Goal: Transaction & Acquisition: Book appointment/travel/reservation

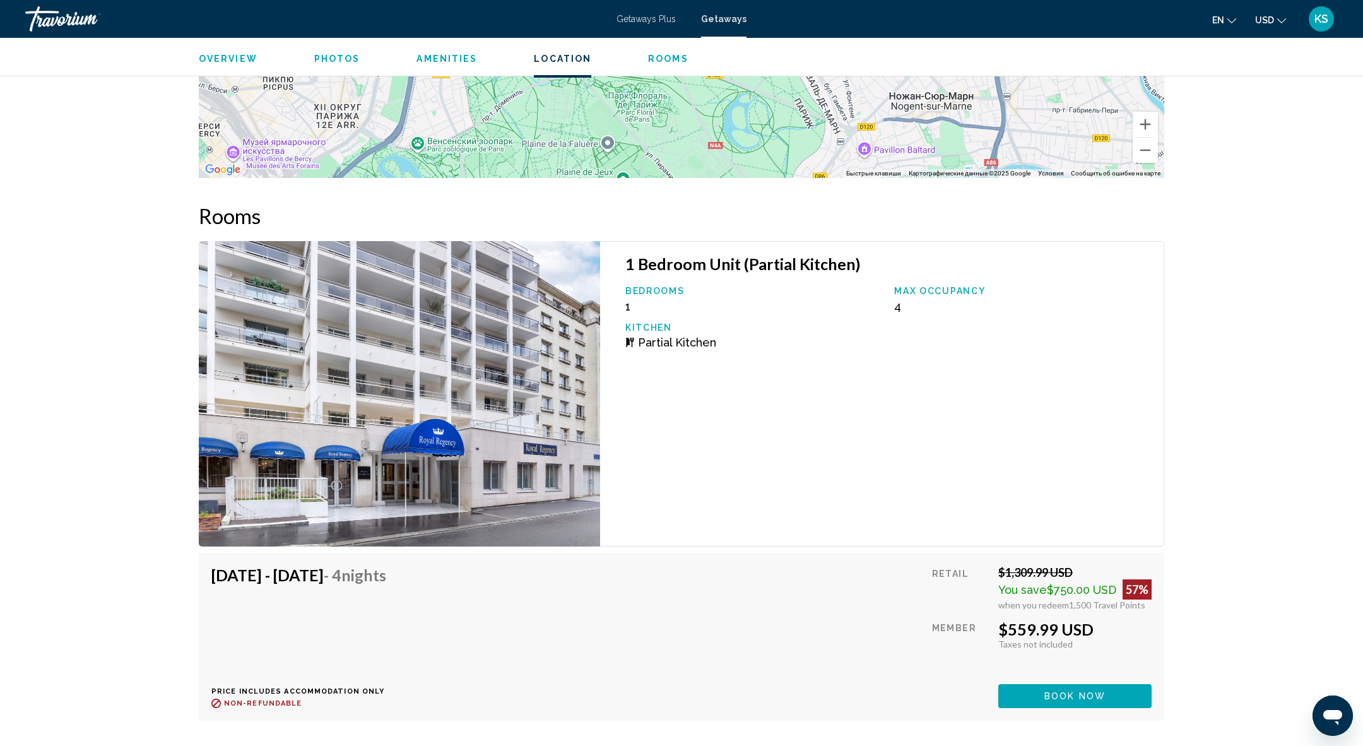
click at [49, 18] on div "Travorium" at bounding box center [88, 18] width 126 height 25
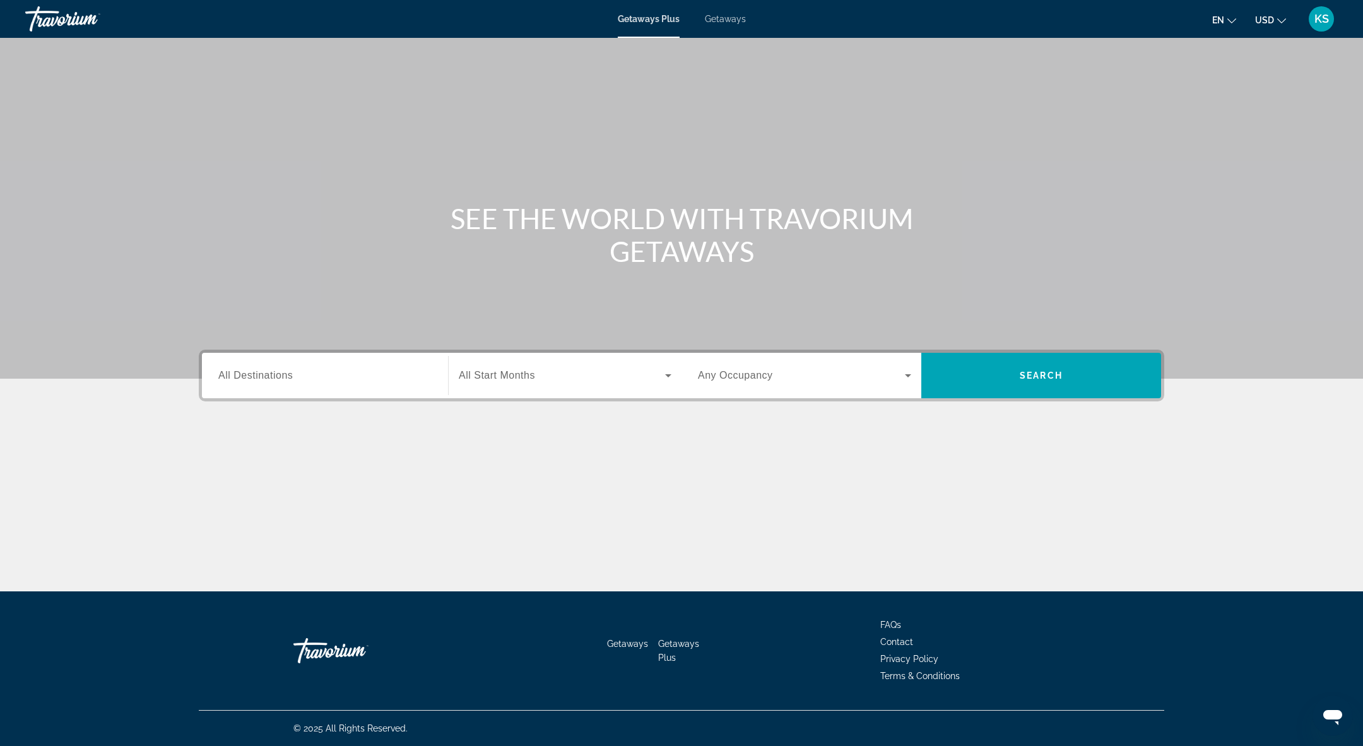
click at [270, 375] on span "All Destinations" at bounding box center [255, 375] width 74 height 11
click at [270, 375] on input "Destination All Destinations" at bounding box center [324, 376] width 213 height 15
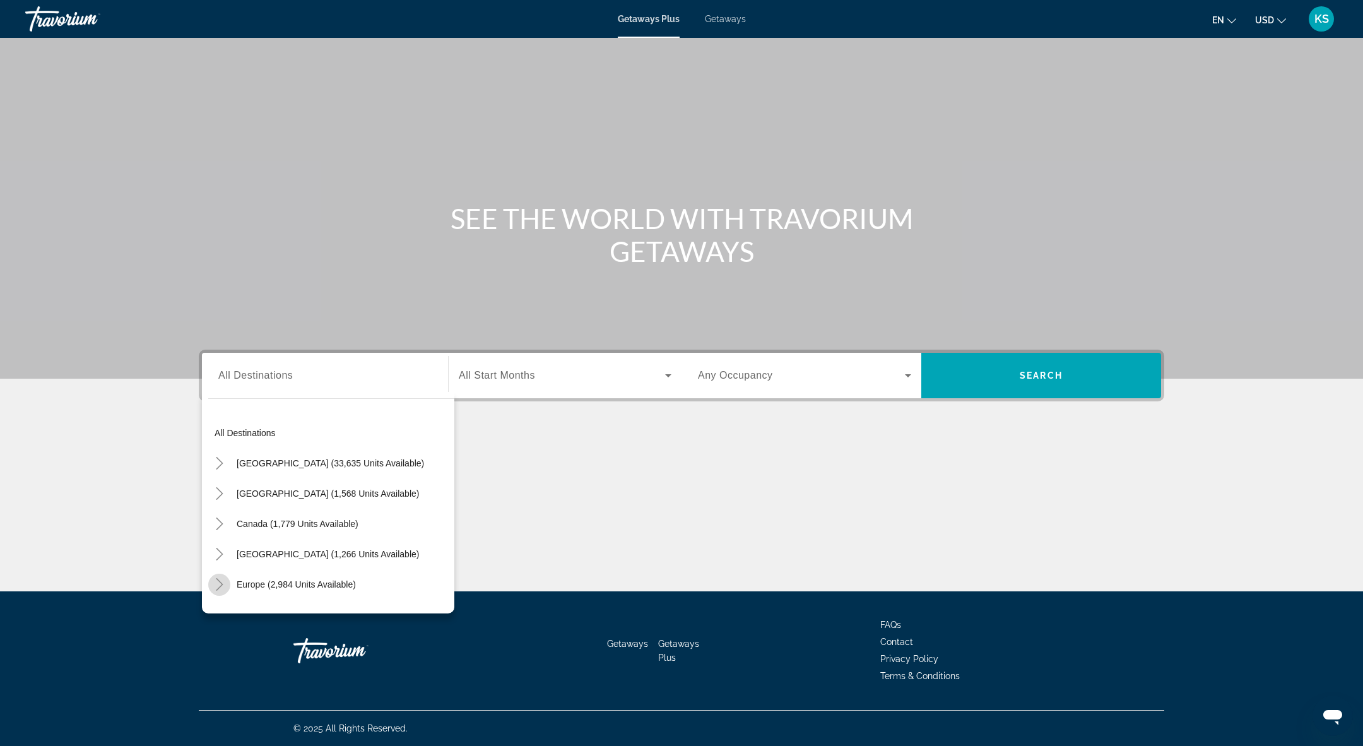
click at [222, 584] on icon "Toggle Europe (2,984 units available)" at bounding box center [219, 584] width 7 height 13
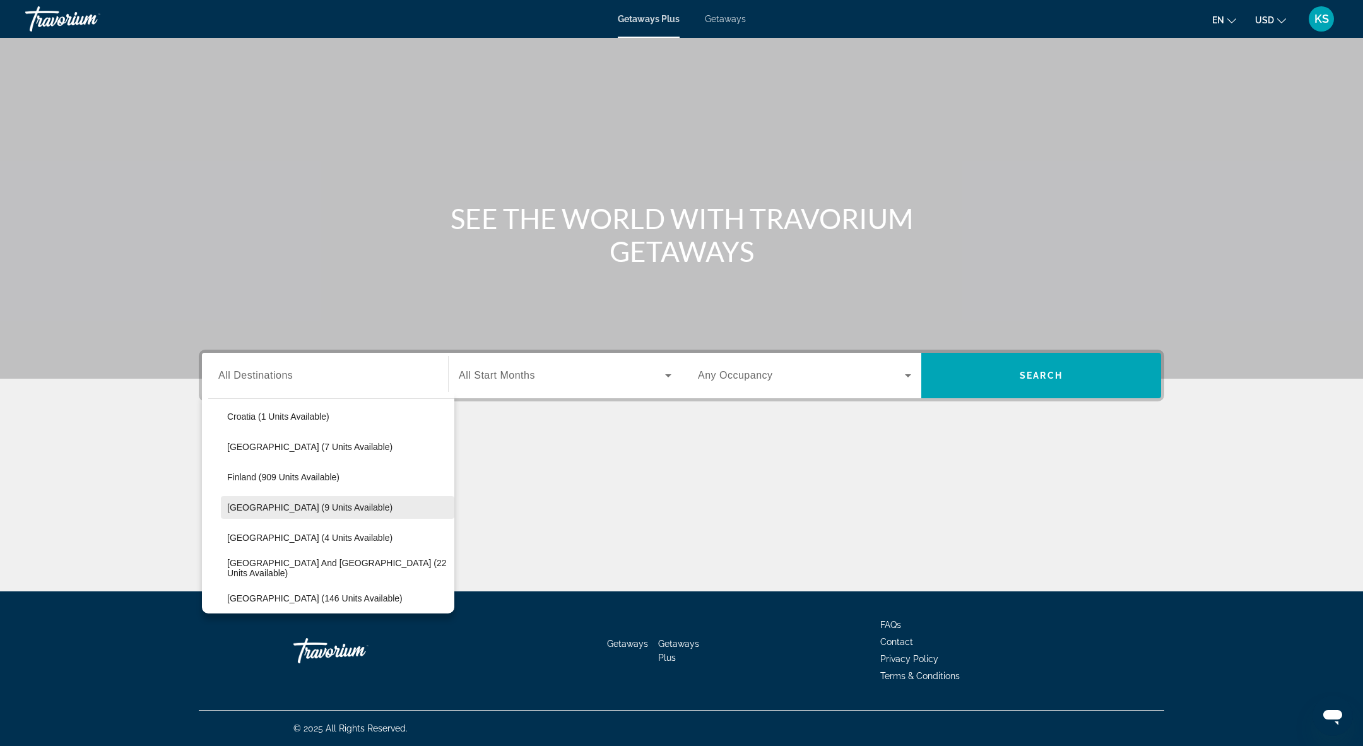
click at [284, 507] on span "[GEOGRAPHIC_DATA] (9 units available)" at bounding box center [309, 507] width 165 height 10
type input "**********"
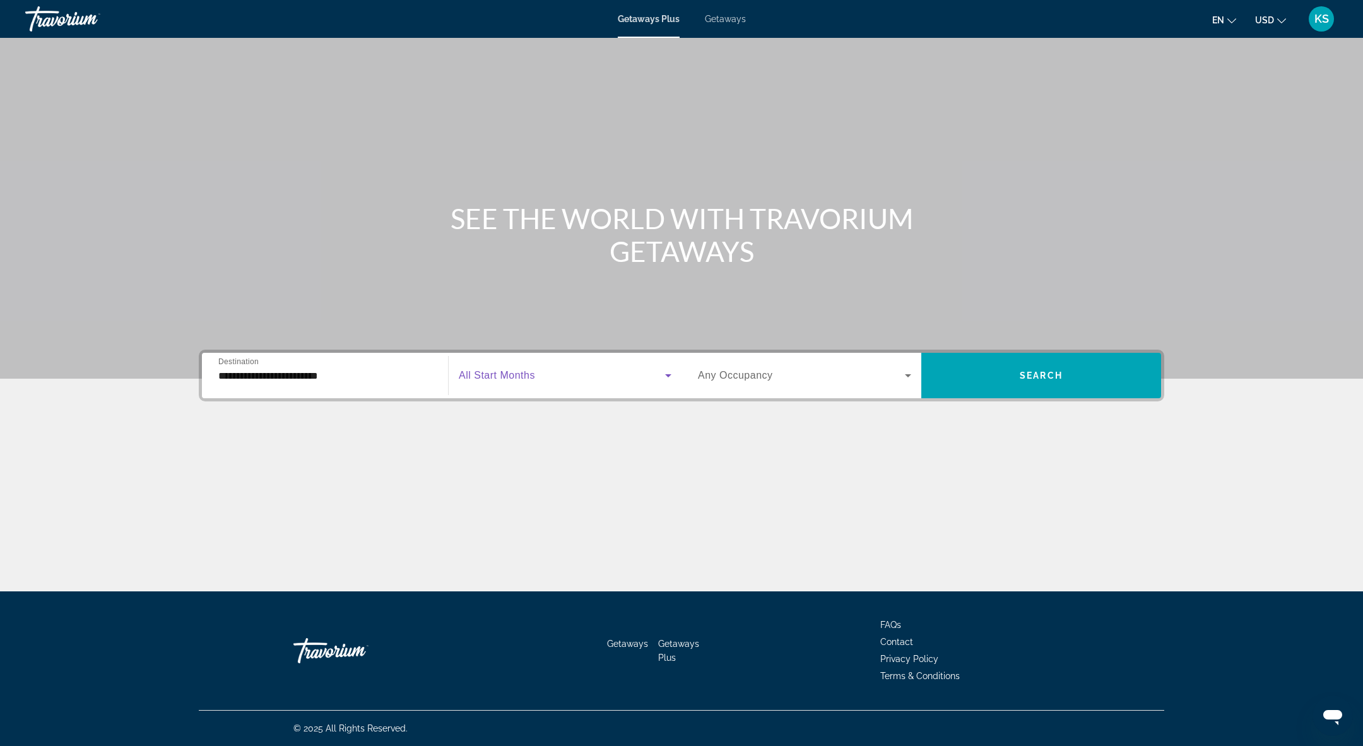
click at [593, 376] on span "Search widget" at bounding box center [562, 375] width 206 height 15
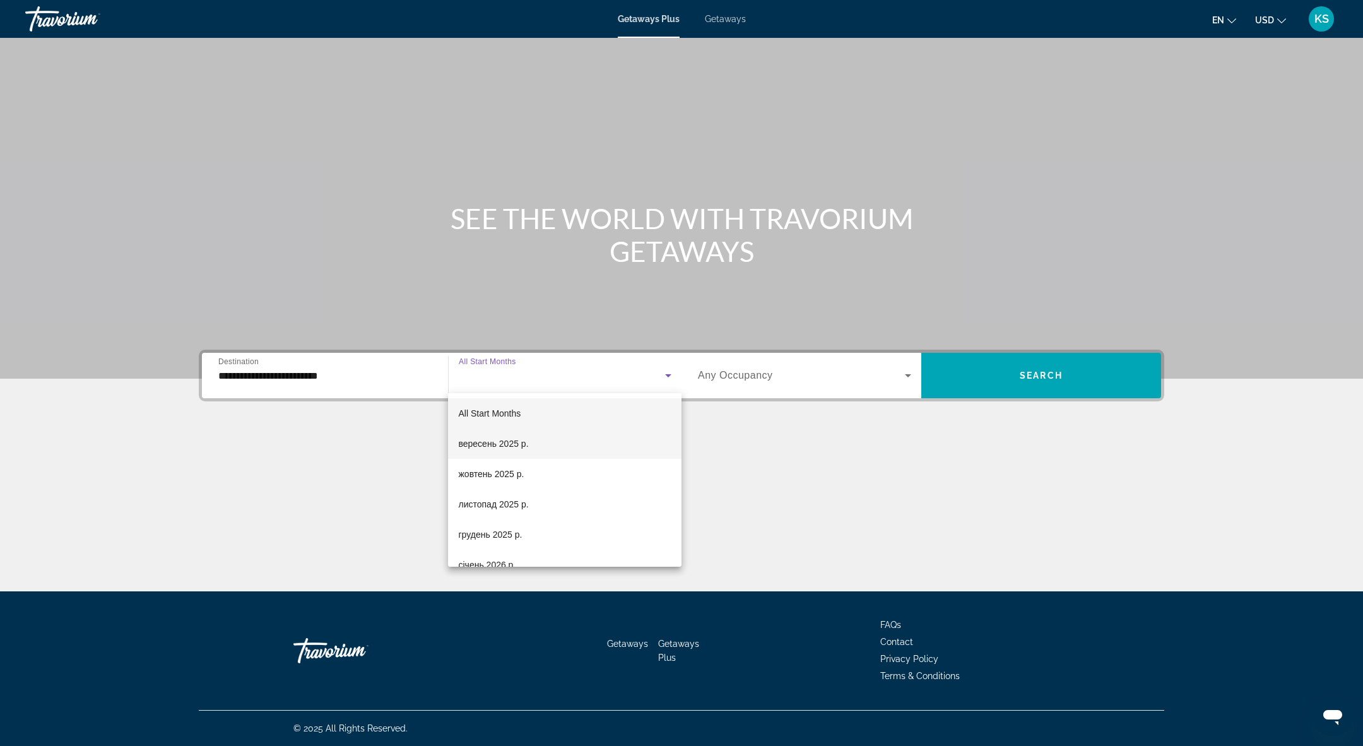
click at [549, 437] on mat-option "вересень 2025 р." at bounding box center [565, 444] width 234 height 30
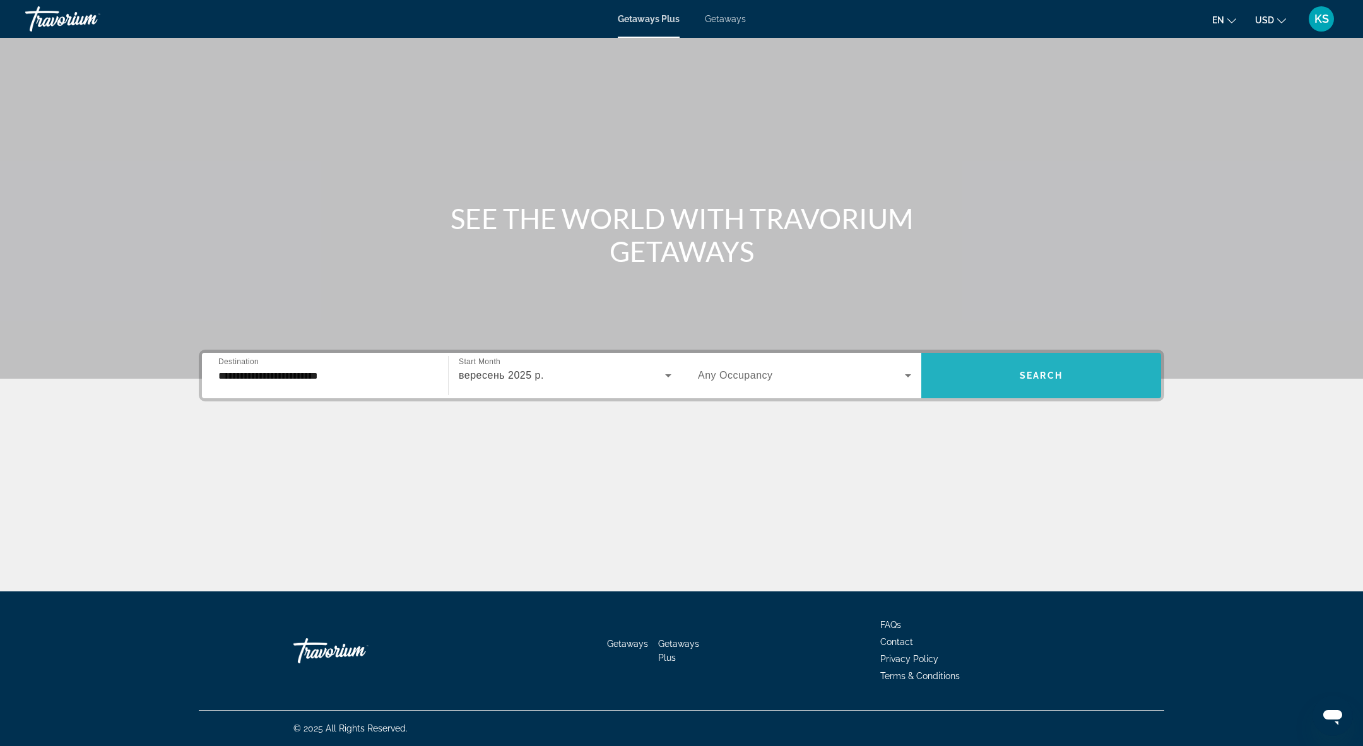
click at [1060, 376] on span "Search" at bounding box center [1041, 376] width 43 height 10
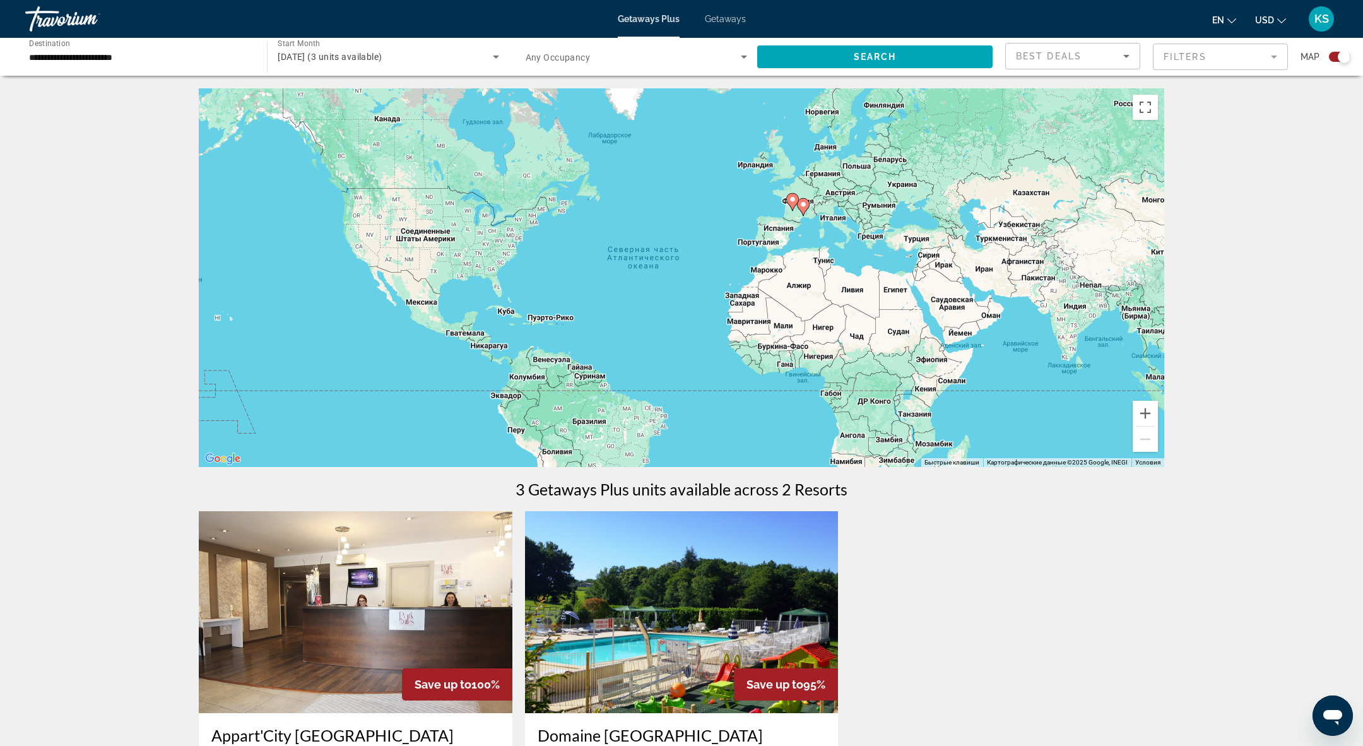
scroll to position [2, 0]
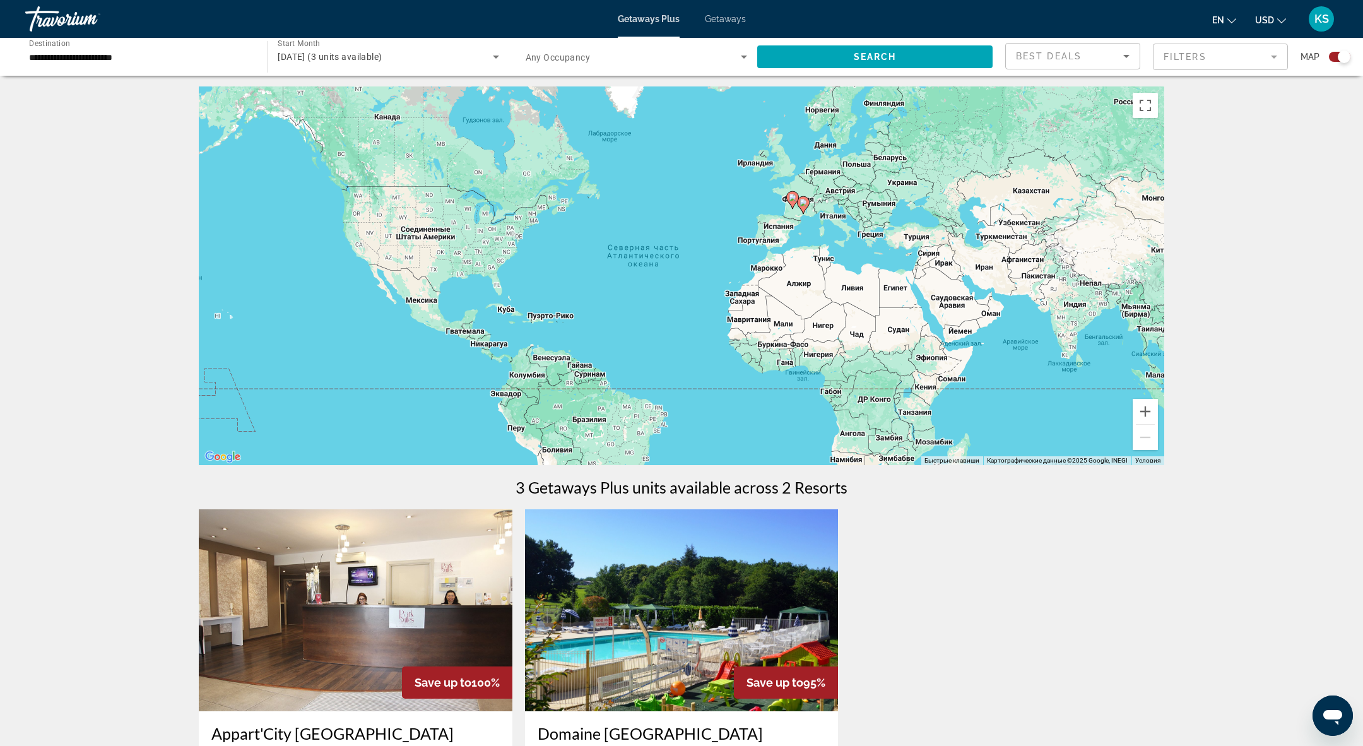
click at [721, 19] on span "Getaways" at bounding box center [725, 19] width 41 height 10
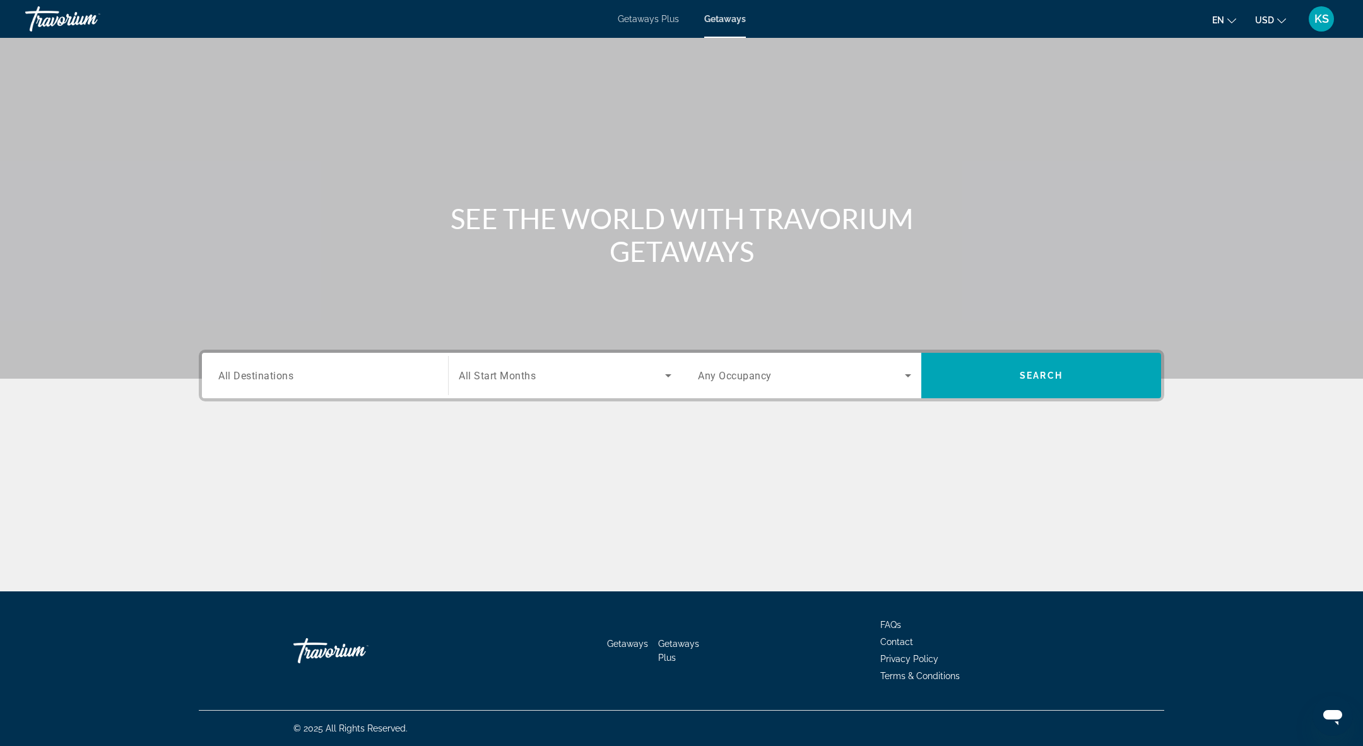
click at [371, 383] on input "Destination All Destinations" at bounding box center [324, 376] width 213 height 15
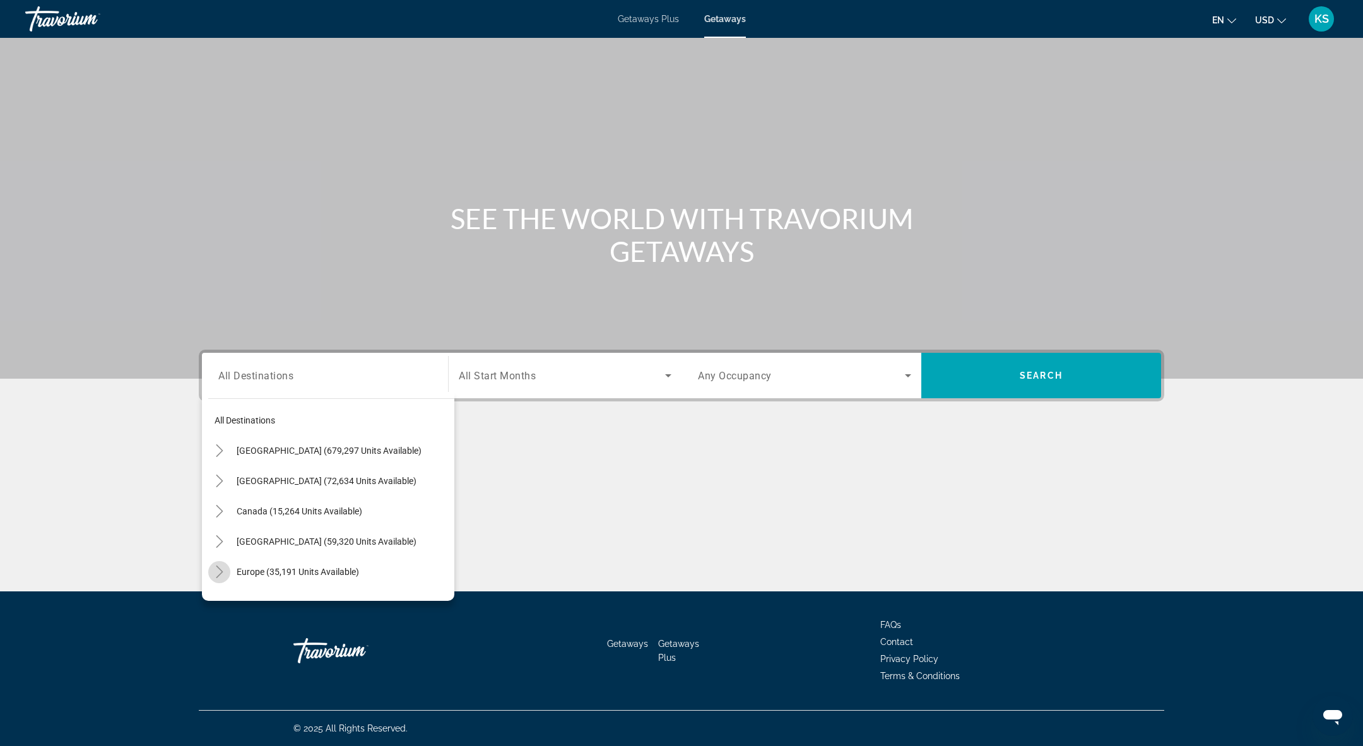
click at [220, 571] on icon "Toggle Europe (35,191 units available)" at bounding box center [219, 572] width 13 height 13
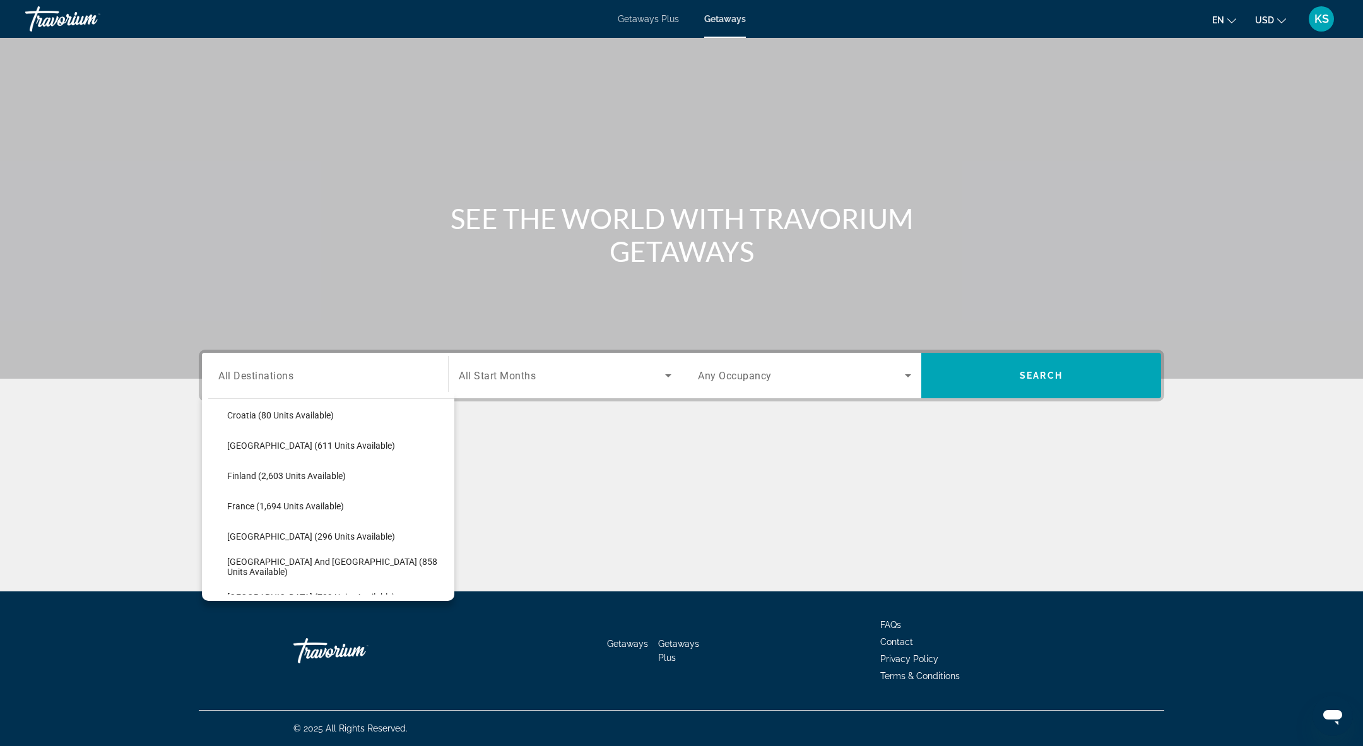
scroll to position [276, 0]
click at [282, 509] on span "France (1,694 units available)" at bounding box center [285, 507] width 117 height 10
type input "**********"
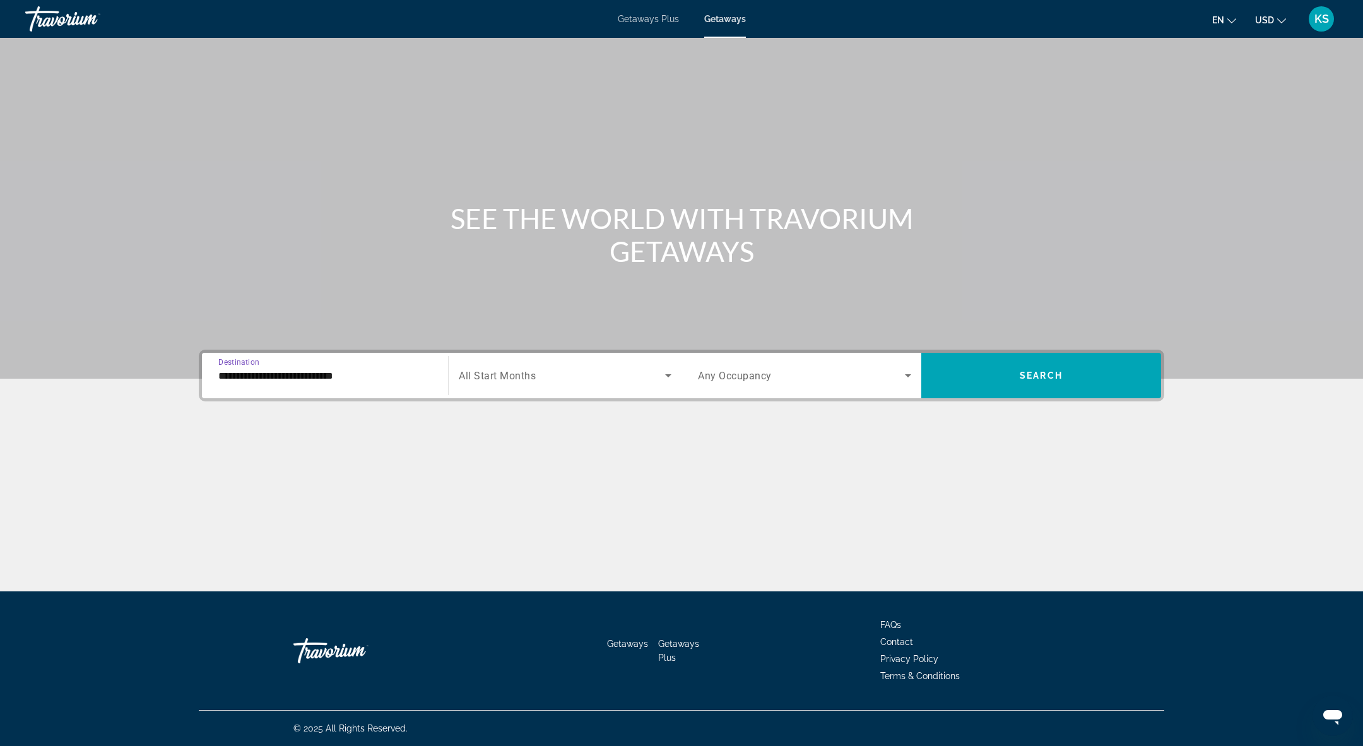
click at [545, 383] on div "Search widget" at bounding box center [565, 375] width 213 height 35
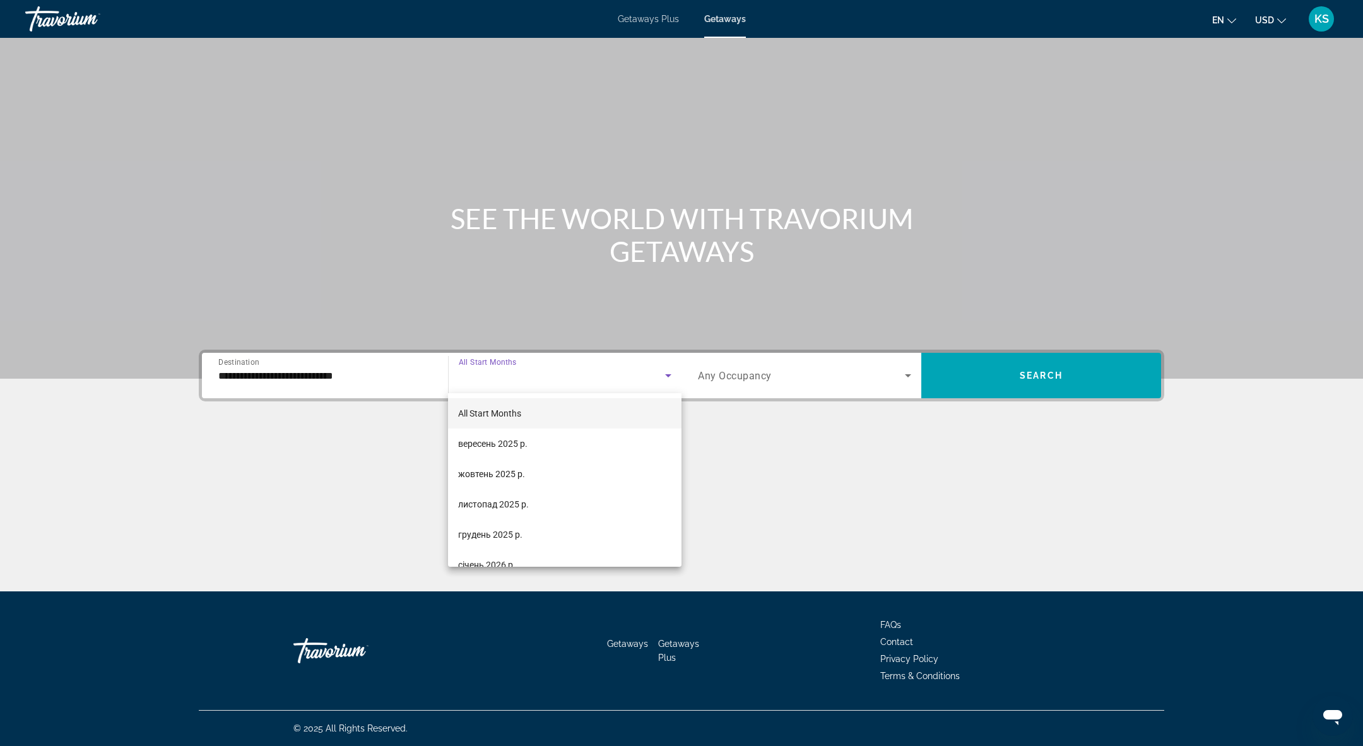
click at [556, 419] on mat-option "All Start Months" at bounding box center [565, 413] width 234 height 30
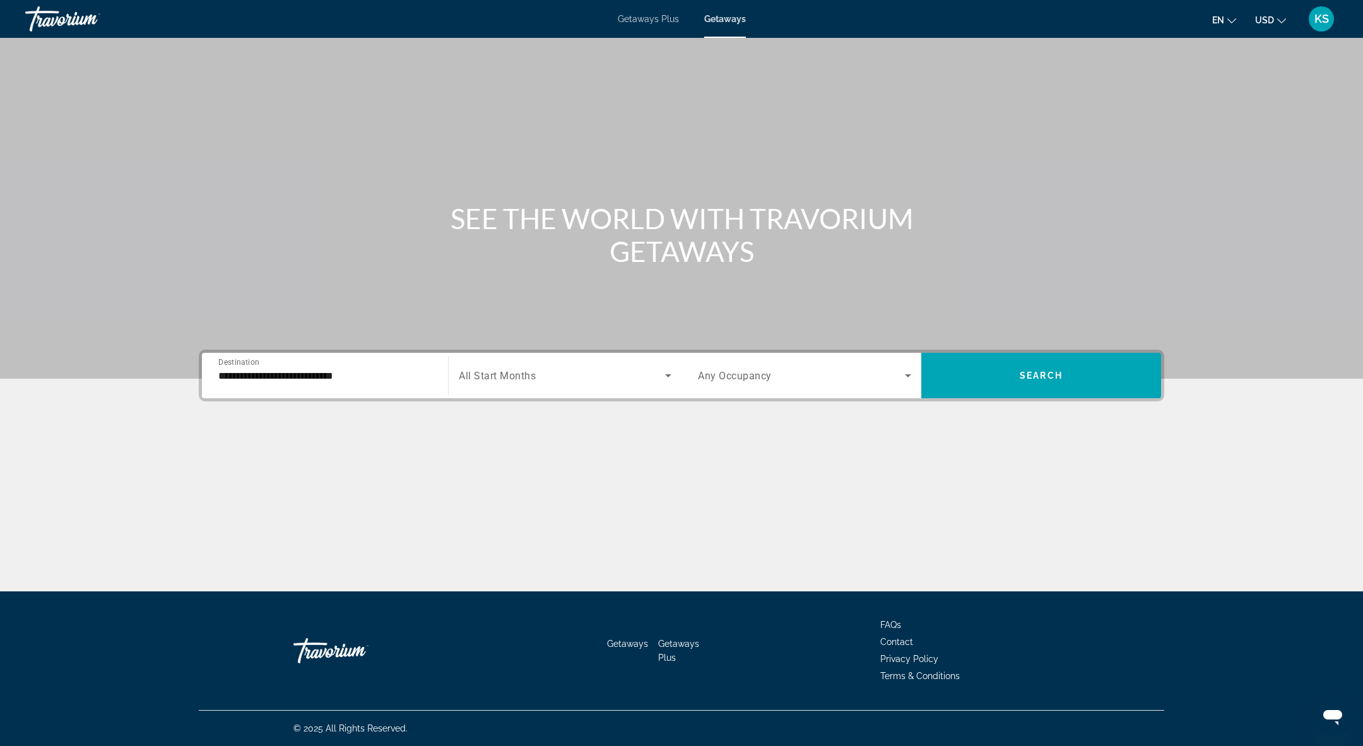
click at [543, 365] on div "Search widget" at bounding box center [565, 375] width 213 height 35
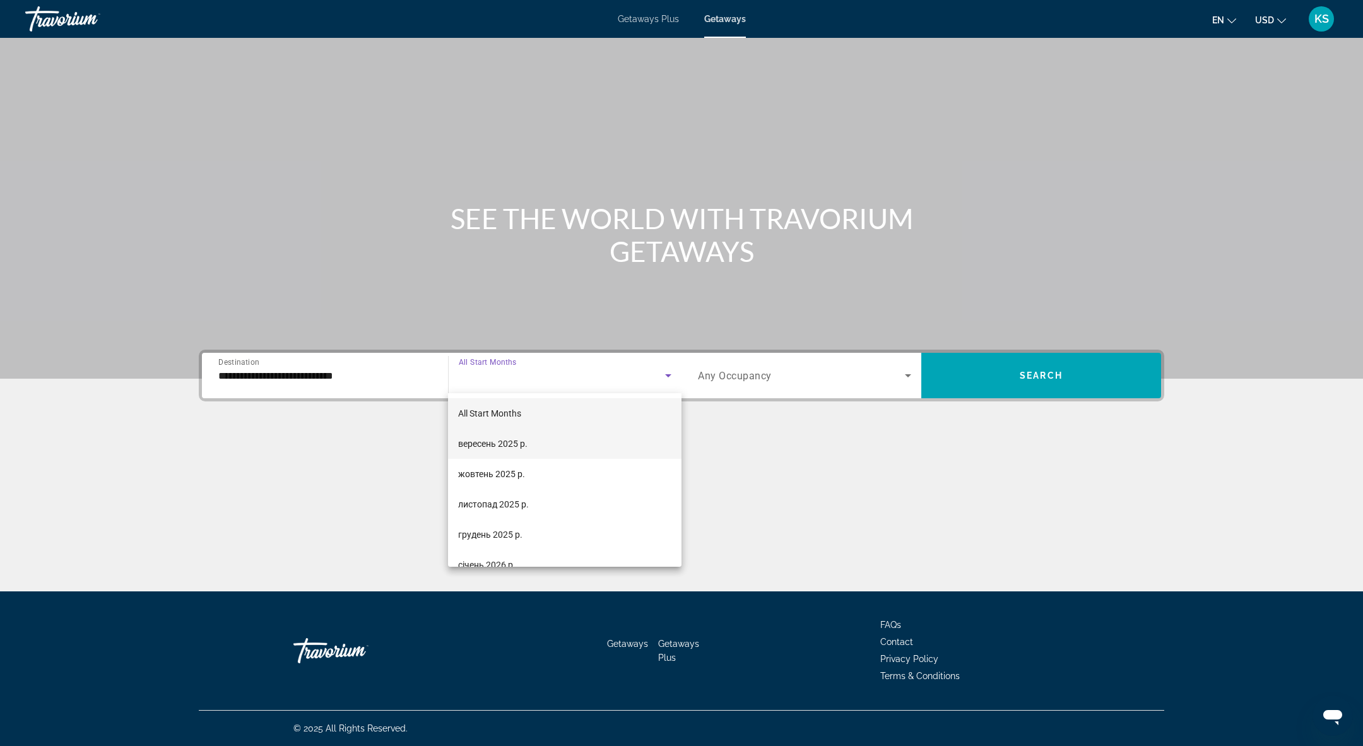
click at [534, 443] on mat-option "вересень 2025 р." at bounding box center [565, 444] width 234 height 30
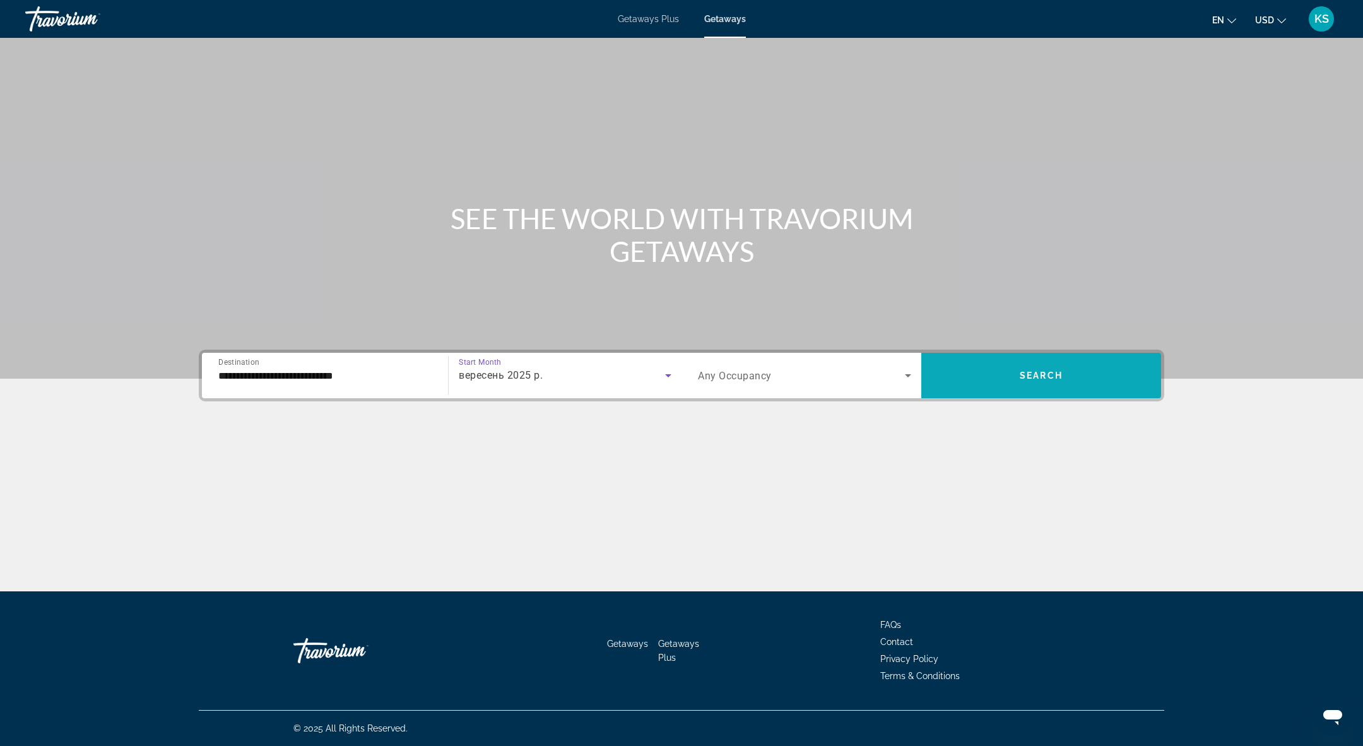
click at [1021, 380] on button "Search" at bounding box center [1042, 375] width 240 height 45
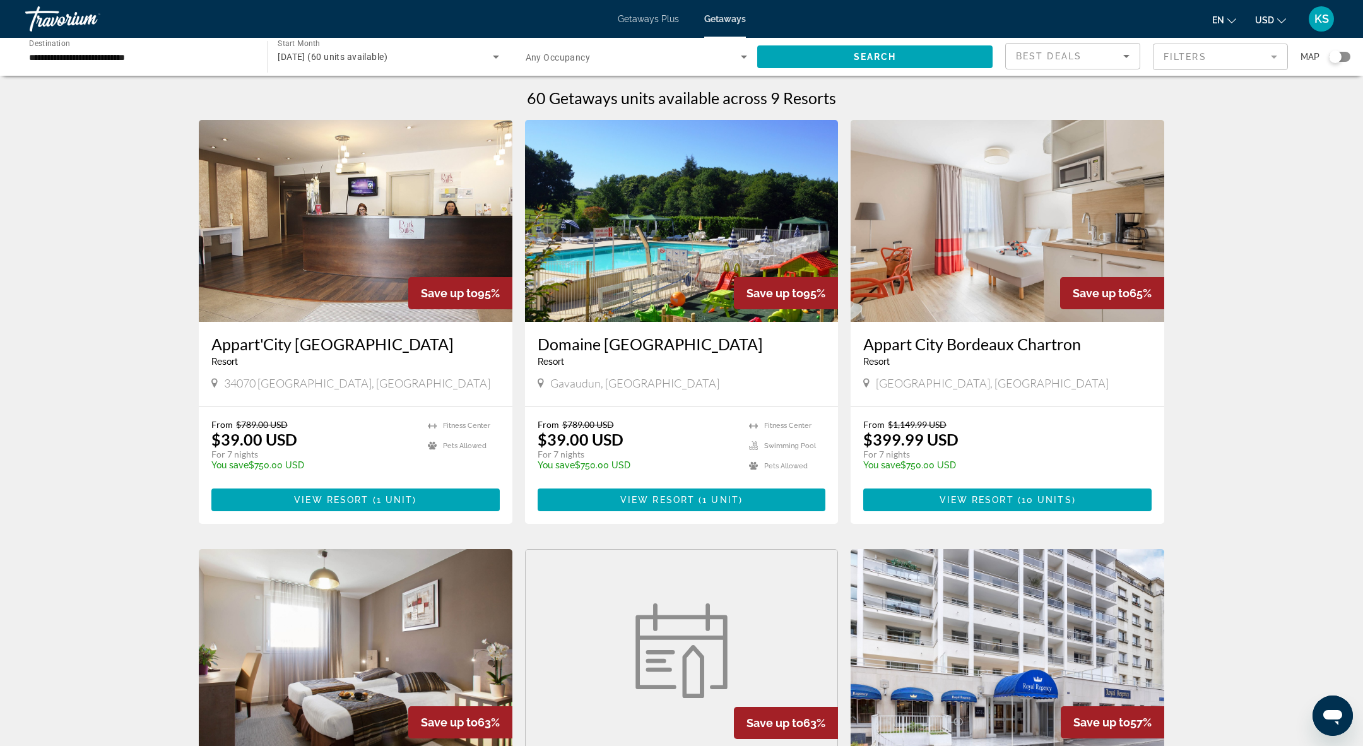
click at [1339, 57] on div "Search widget" at bounding box center [1335, 56] width 13 height 13
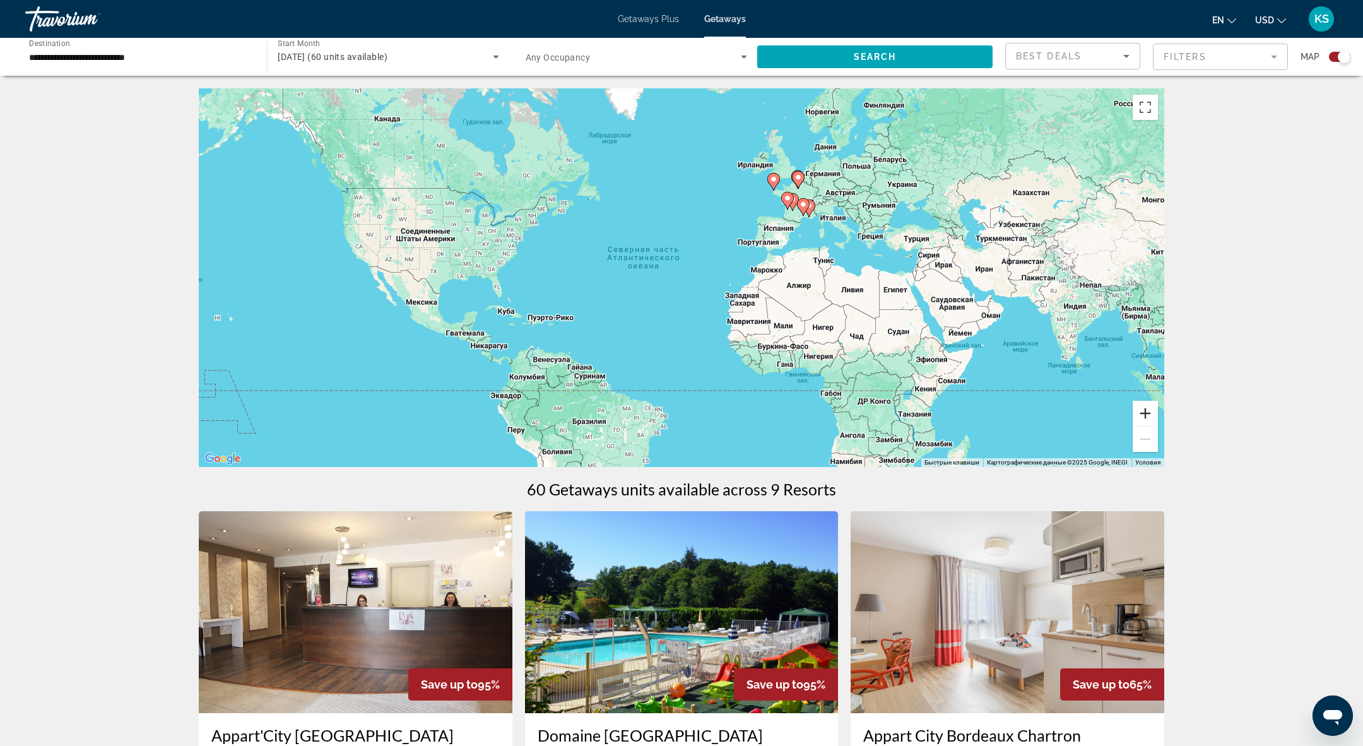
click at [1149, 413] on button "Увеличить" at bounding box center [1145, 413] width 25 height 25
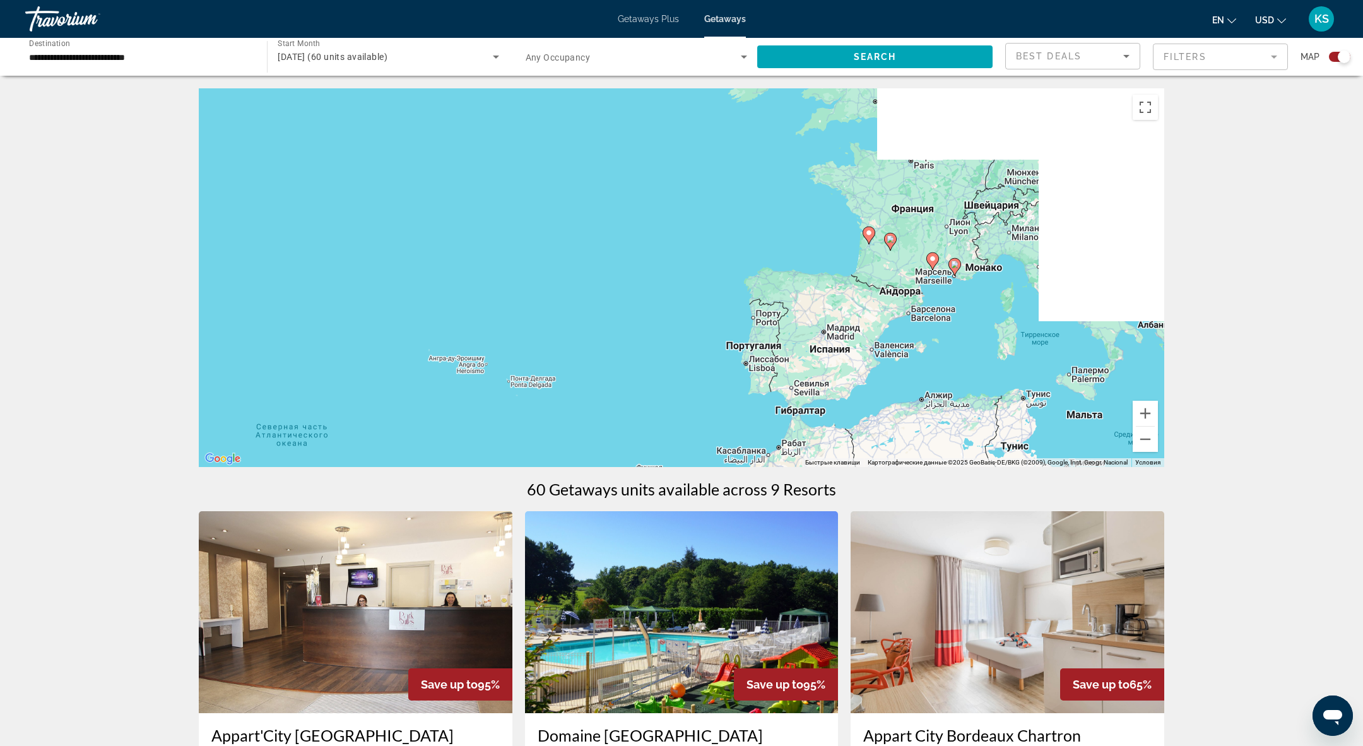
drag, startPoint x: 1043, startPoint y: 215, endPoint x: 805, endPoint y: 461, distance: 342.4
click at [805, 461] on div "Чтобы активировать перетаскивание с помощью клавиатуры, нажмите Alt + Ввод. Пос…" at bounding box center [682, 277] width 966 height 379
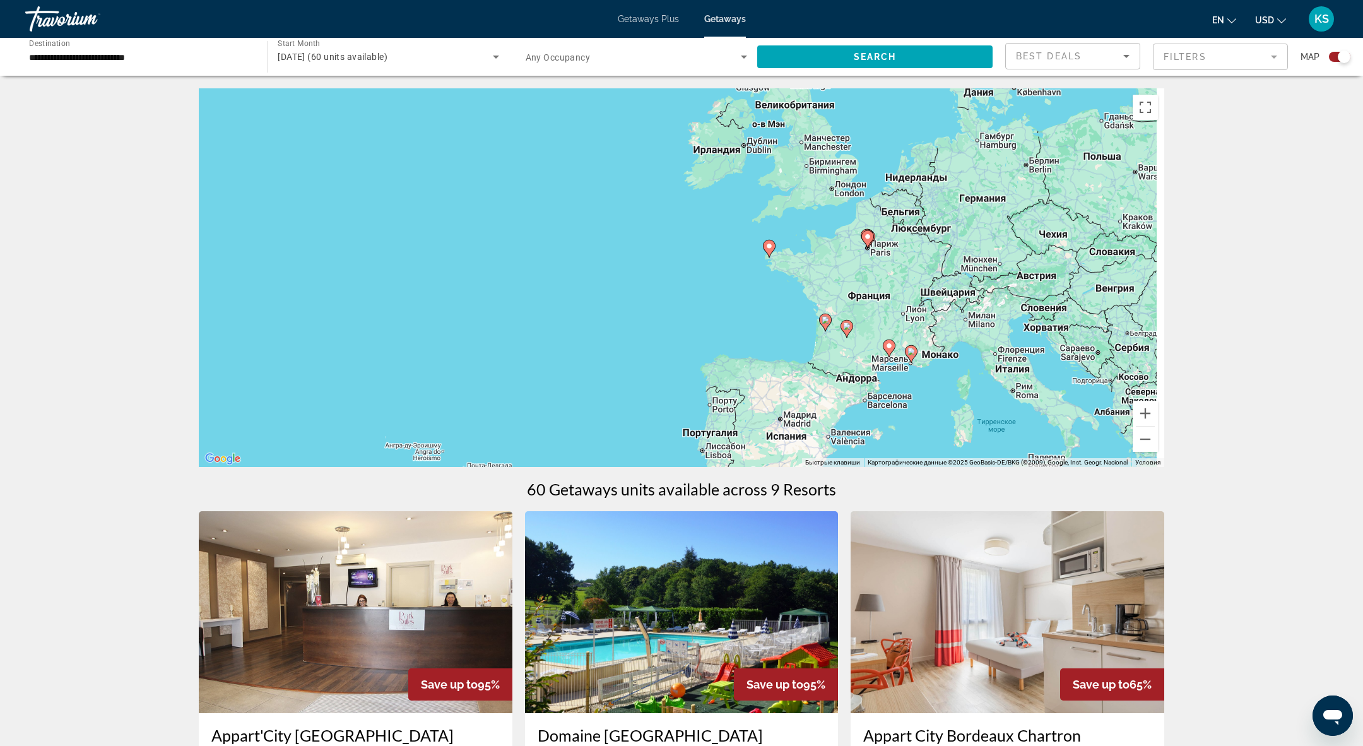
drag, startPoint x: 910, startPoint y: 234, endPoint x: 884, endPoint y: 271, distance: 45.4
click at [884, 271] on div "Чтобы активировать перетаскивание с помощью клавиатуры, нажмите Alt + Ввод. Пос…" at bounding box center [682, 277] width 966 height 379
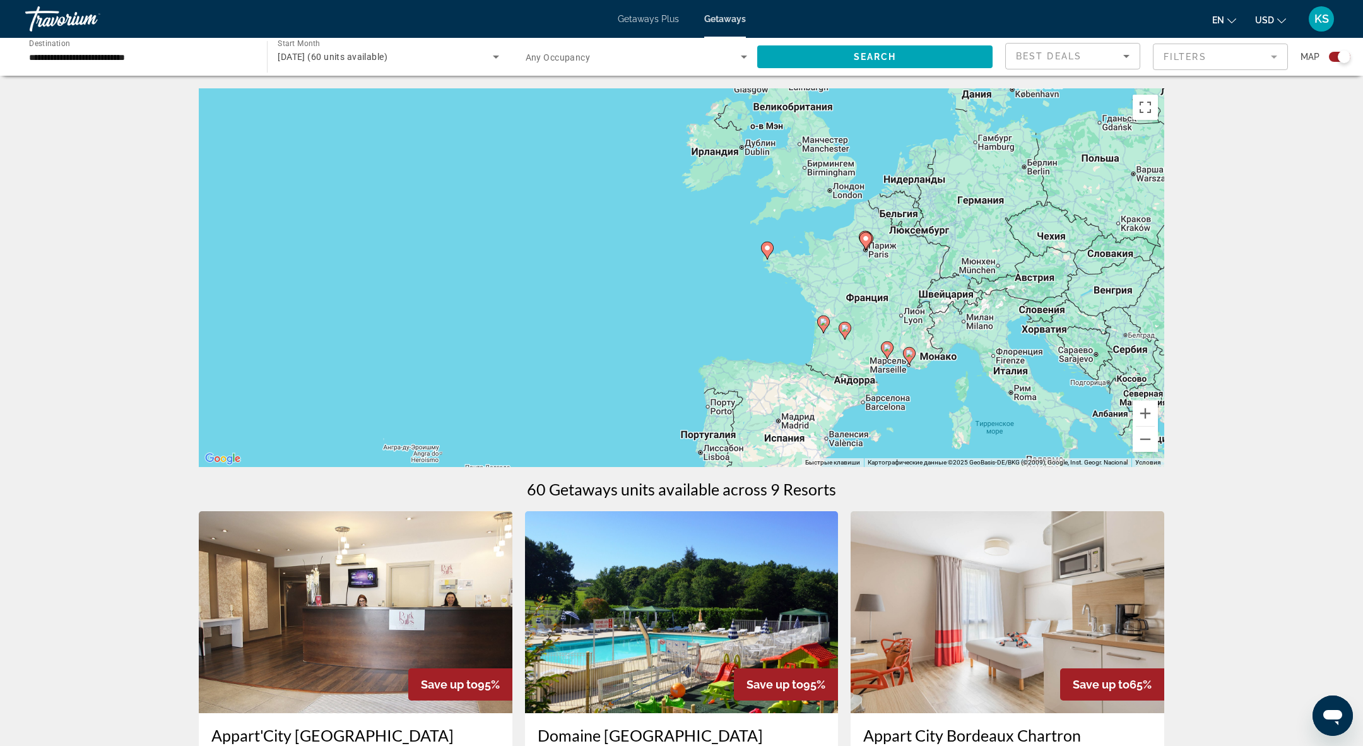
click at [867, 236] on image "Main content" at bounding box center [866, 239] width 8 height 8
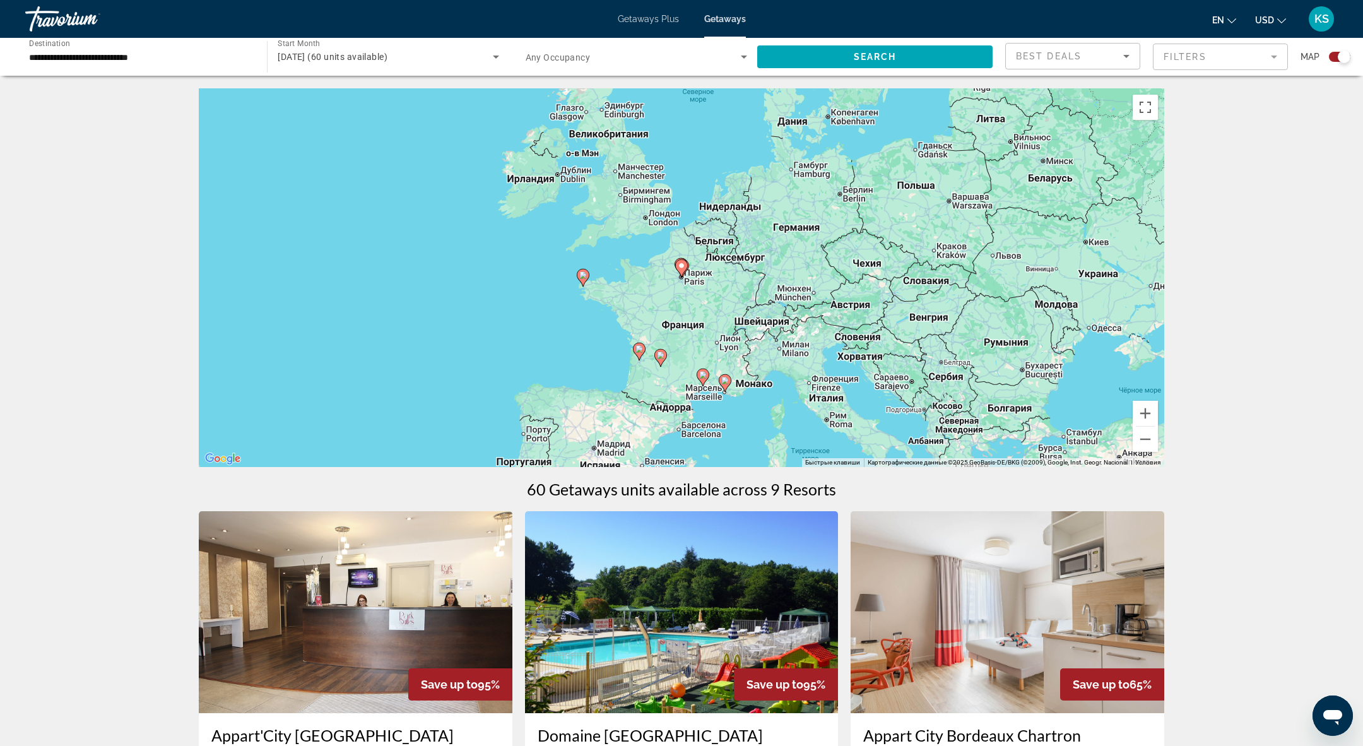
click at [684, 264] on image "Main content" at bounding box center [682, 266] width 8 height 8
type input "**********"
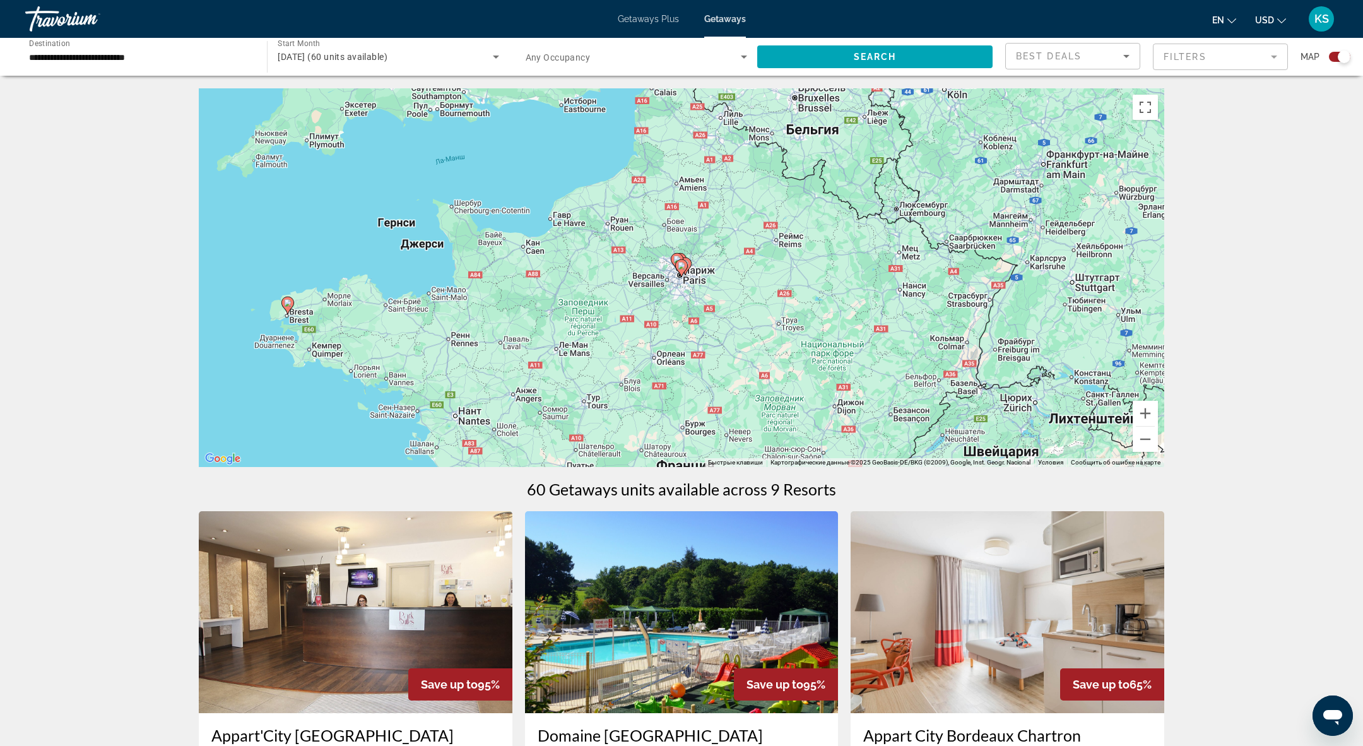
click at [685, 268] on image "Main content" at bounding box center [682, 266] width 8 height 8
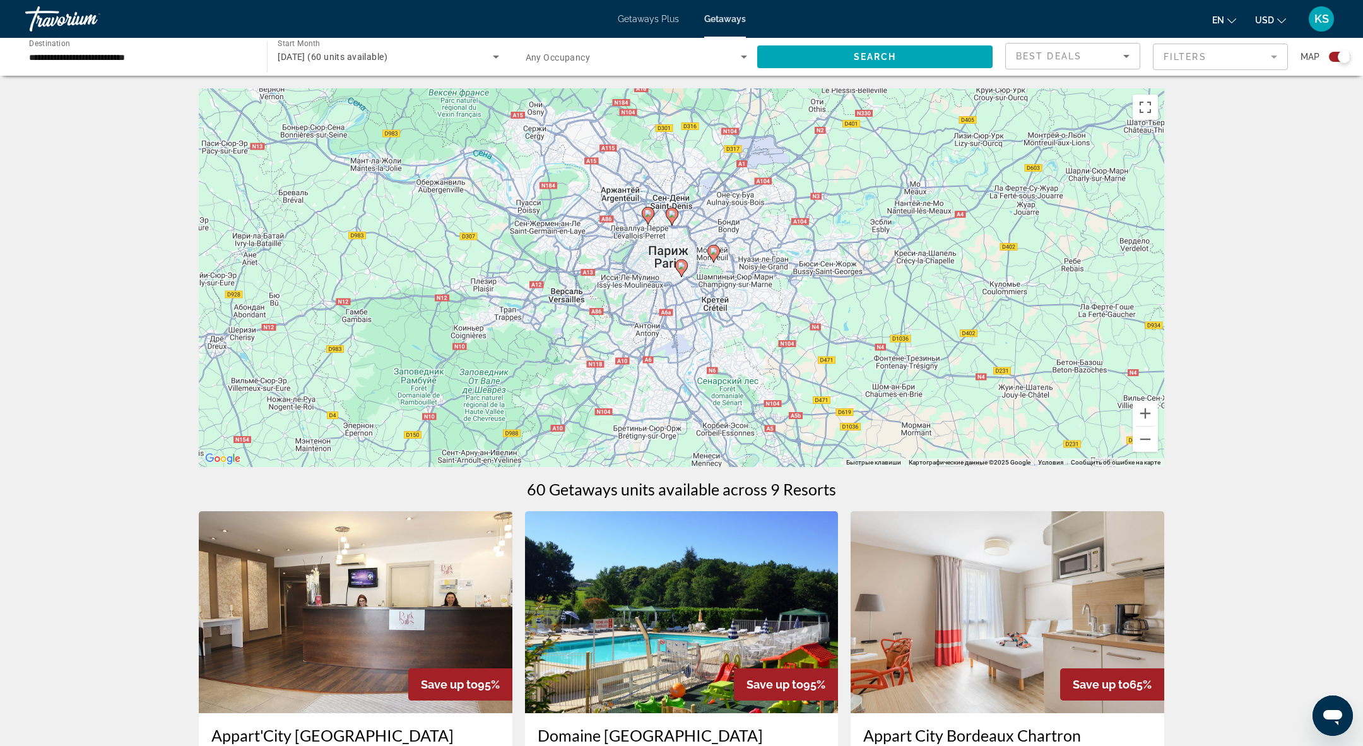
click at [685, 268] on image "Main content" at bounding box center [682, 266] width 8 height 8
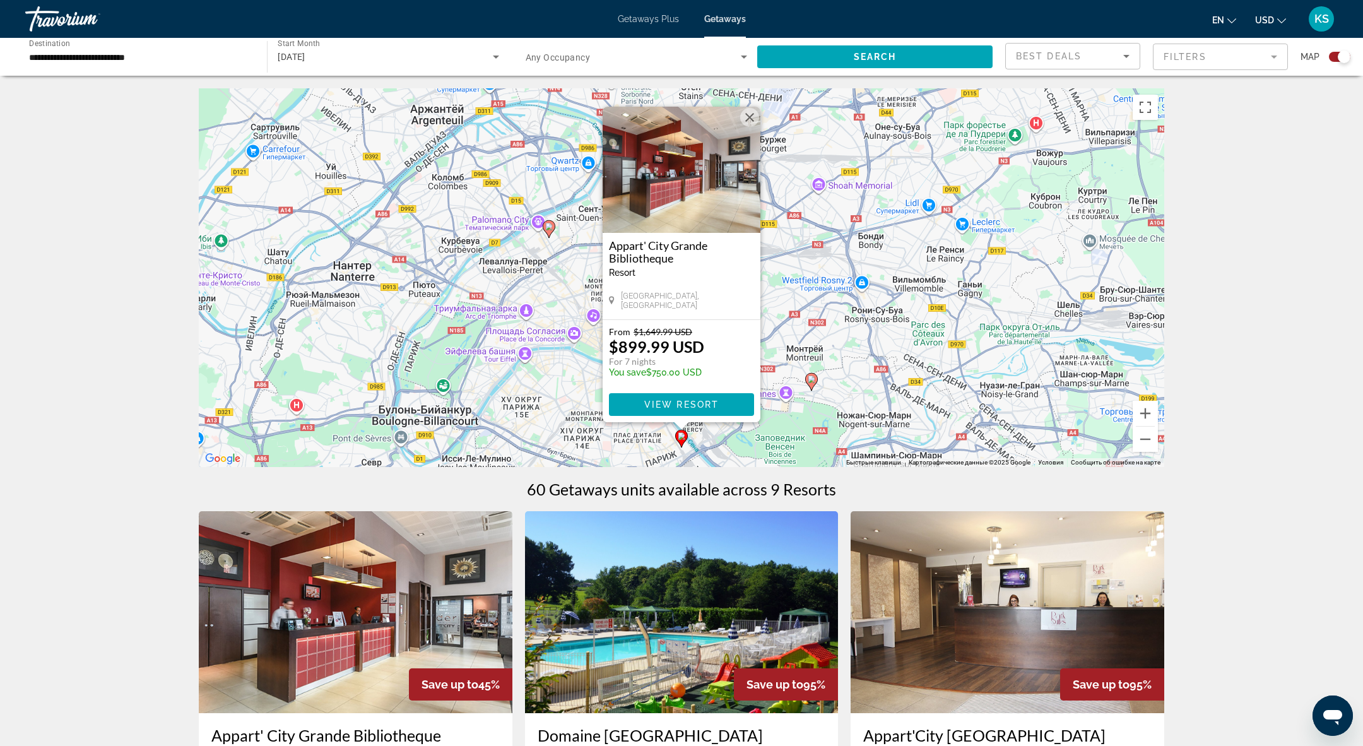
click at [813, 378] on image "Main content" at bounding box center [812, 380] width 8 height 8
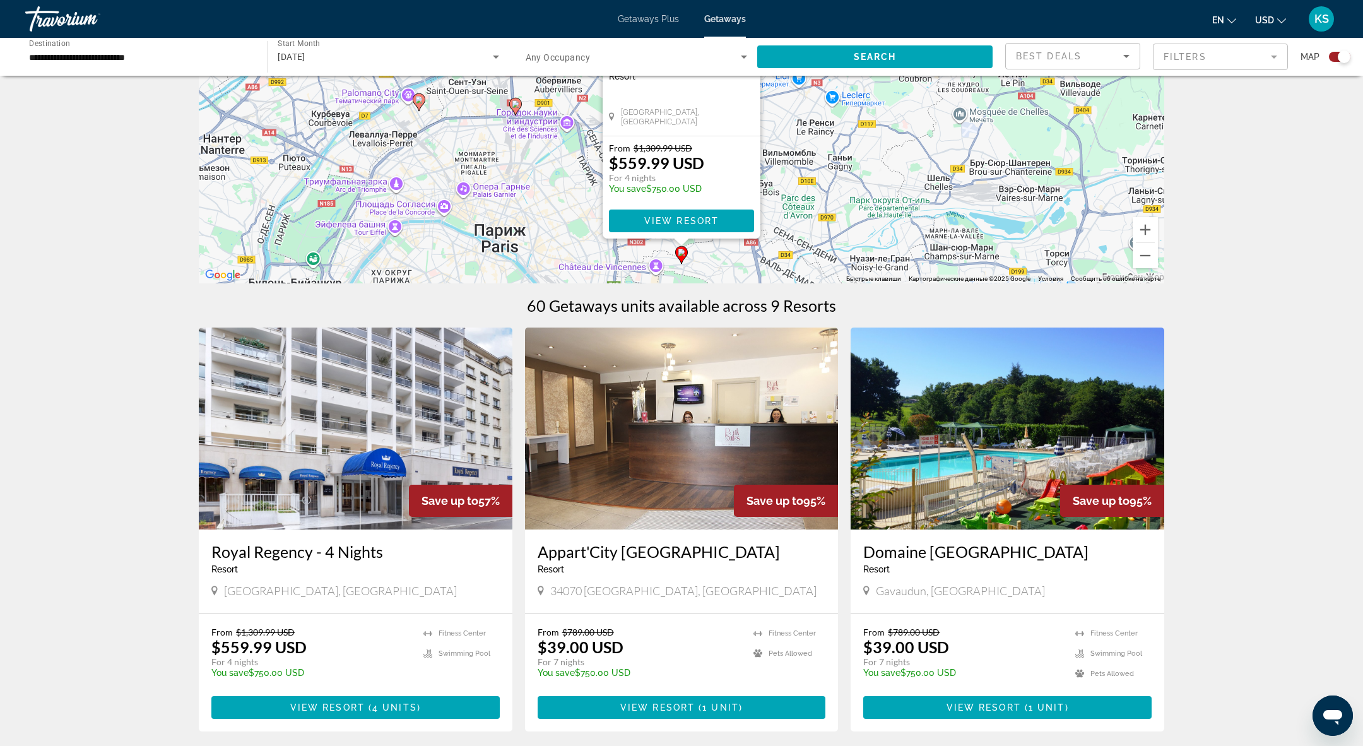
scroll to position [217, 0]
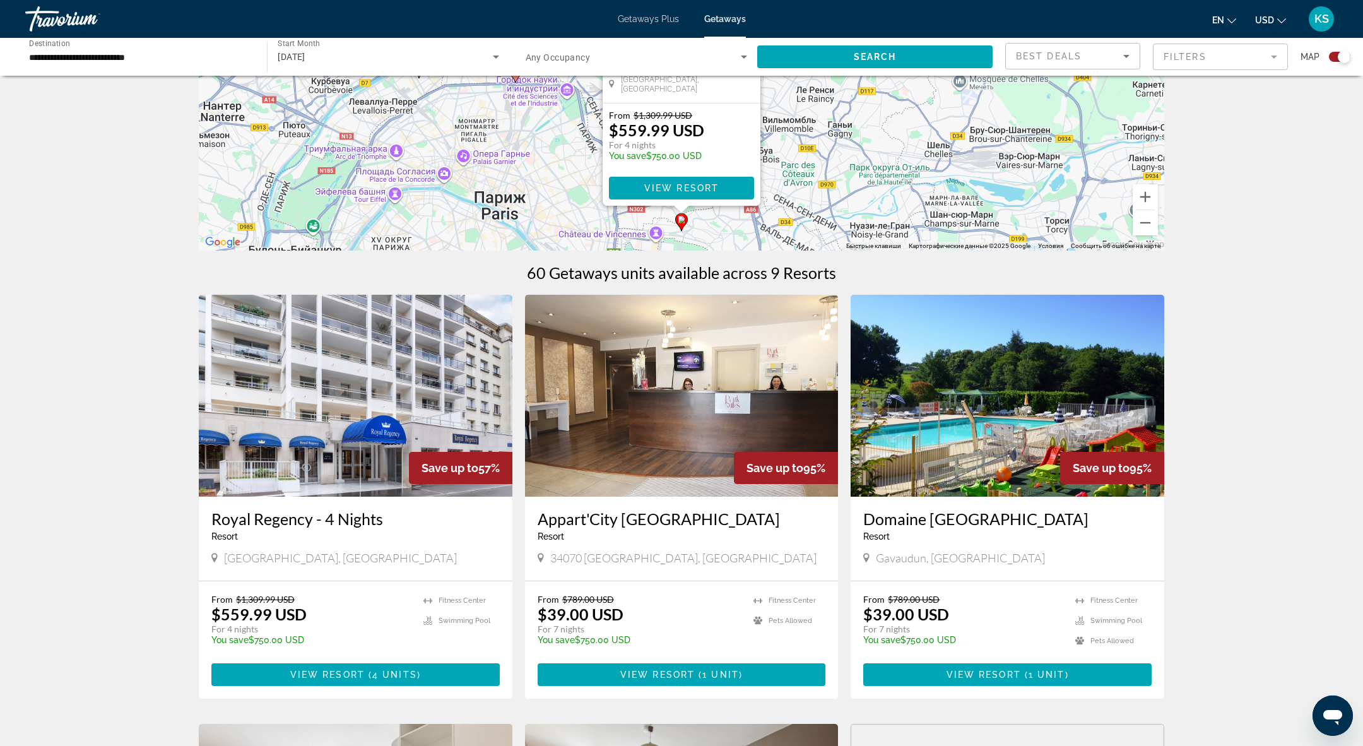
click at [303, 440] on img "Main content" at bounding box center [356, 396] width 314 height 202
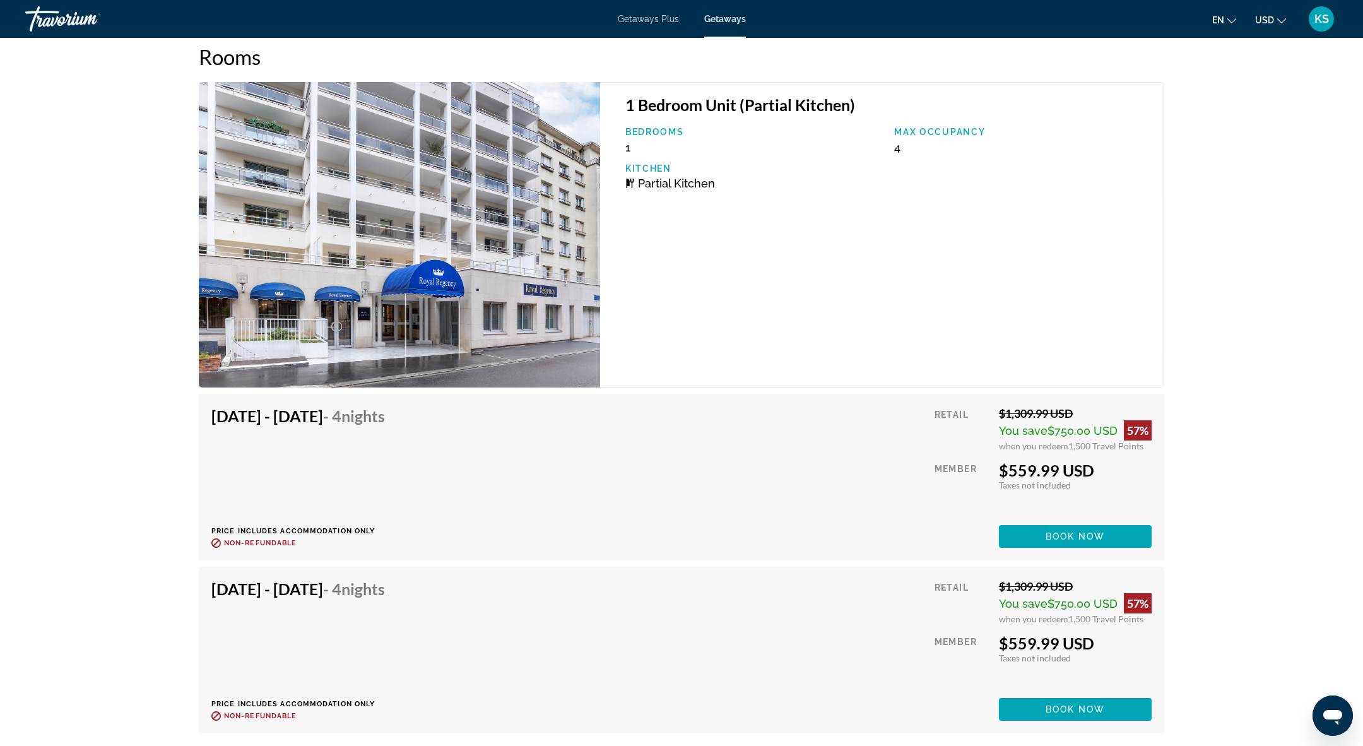
scroll to position [2218, 0]
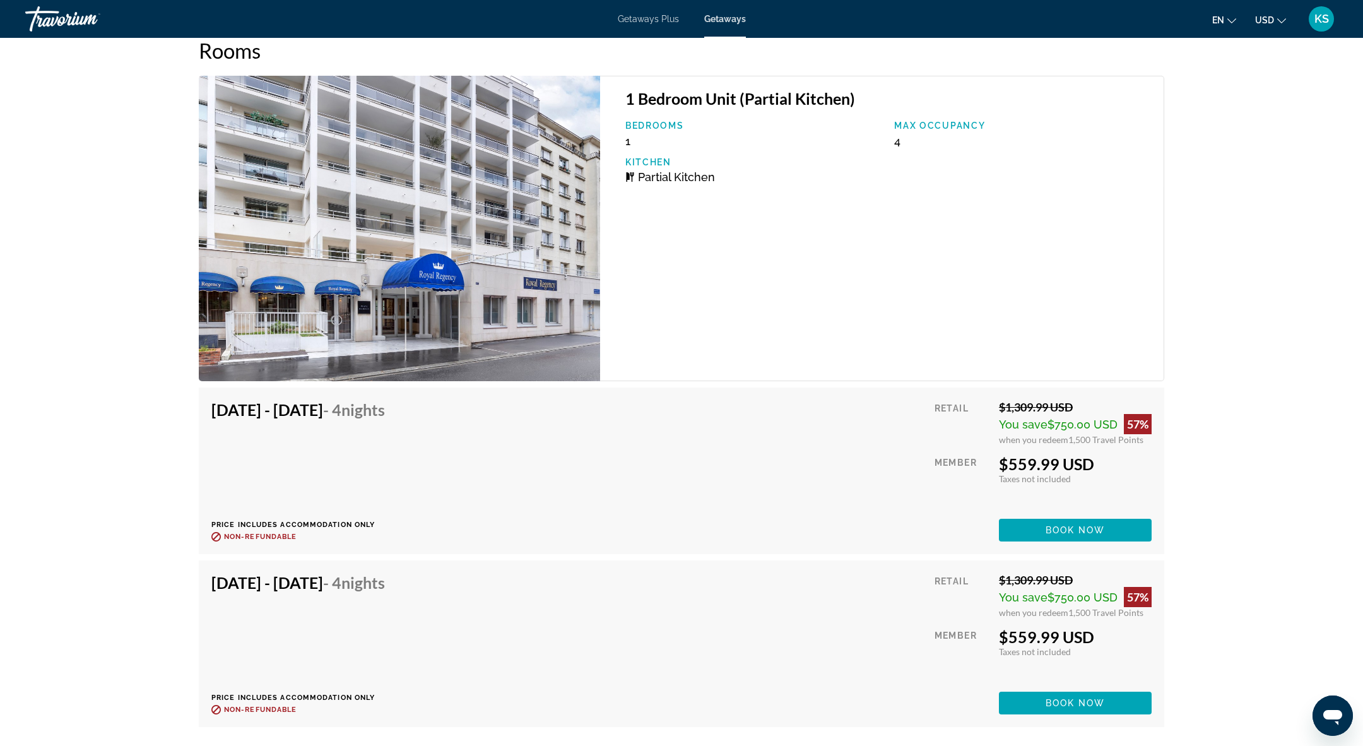
drag, startPoint x: 1127, startPoint y: 453, endPoint x: 1091, endPoint y: 467, distance: 38.8
click at [1091, 467] on div "$559.99 USD" at bounding box center [1075, 463] width 153 height 19
copy div "$559.99 USD"
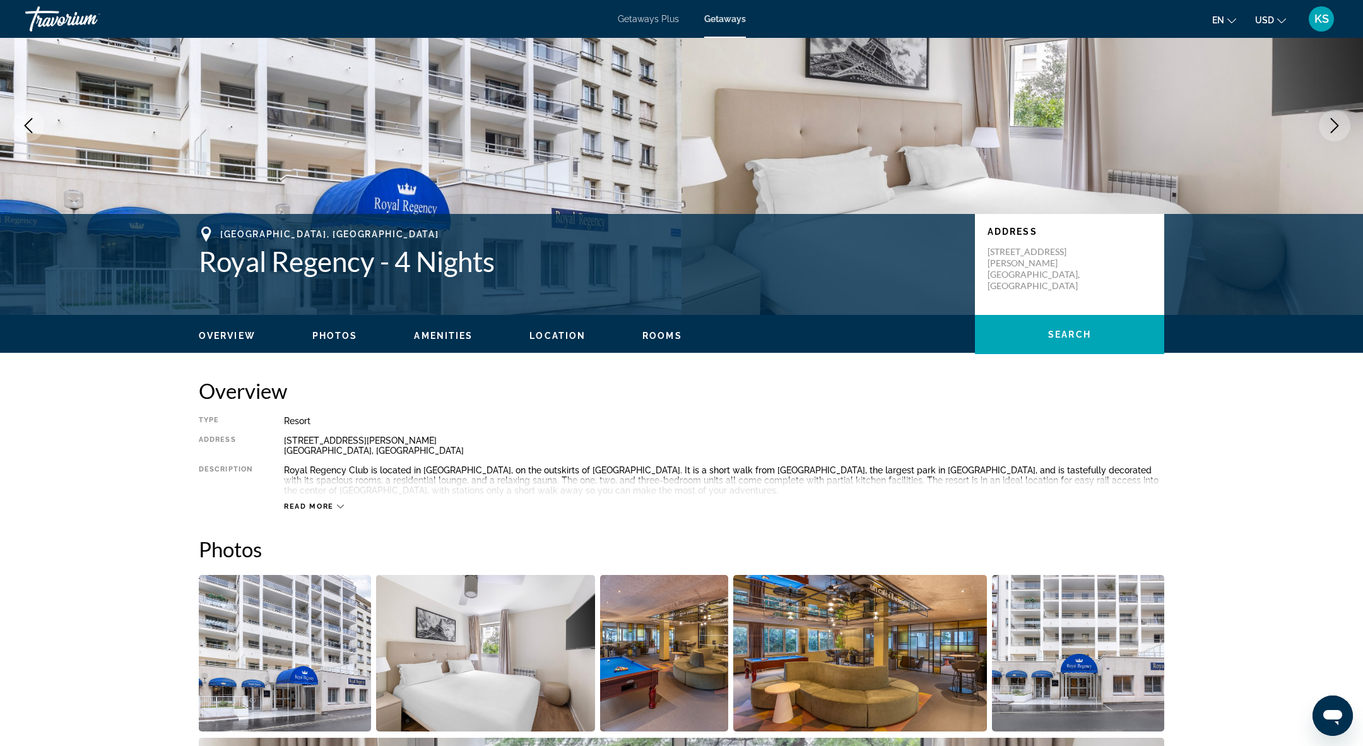
scroll to position [107, 0]
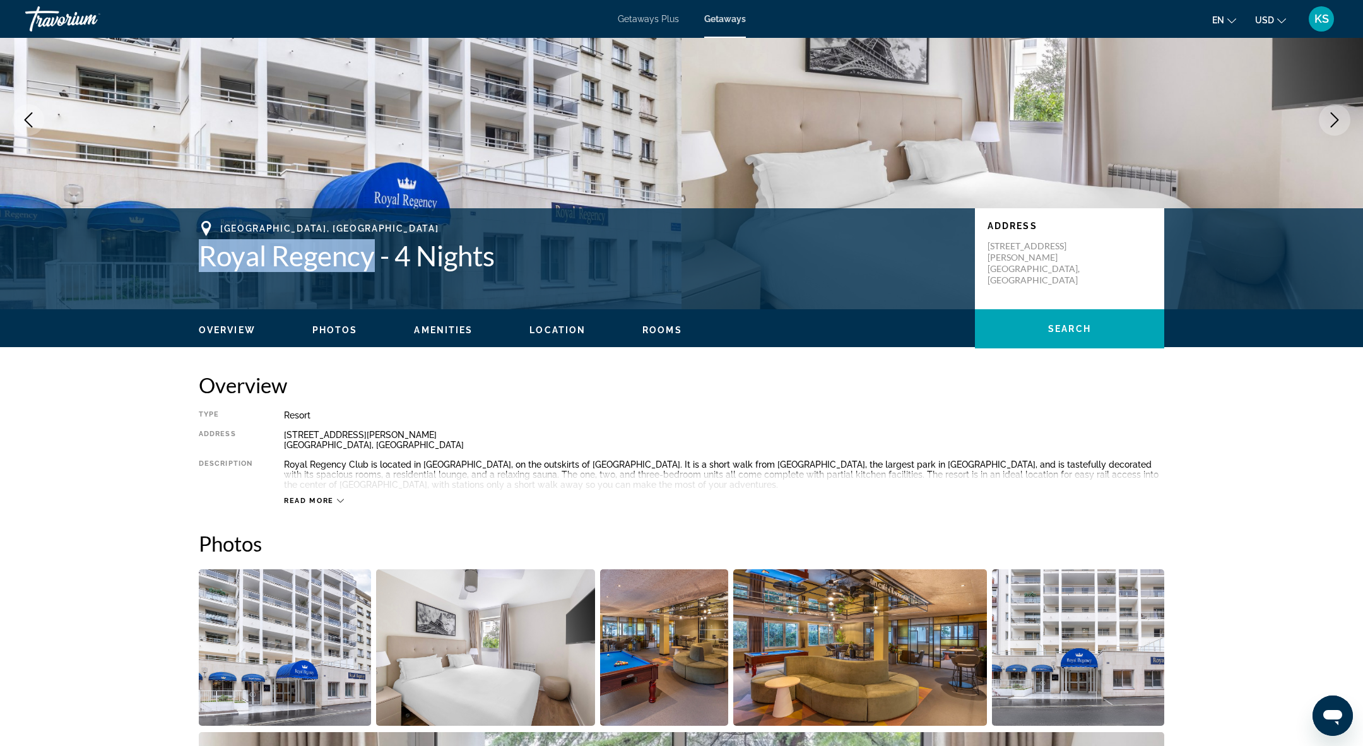
drag, startPoint x: 193, startPoint y: 256, endPoint x: 377, endPoint y: 255, distance: 184.3
click at [377, 256] on div "[GEOGRAPHIC_DATA], [GEOGRAPHIC_DATA] Royal Regency - 4 Nights Address [STREET_A…" at bounding box center [682, 259] width 1016 height 76
copy h1 "Royal Regency"
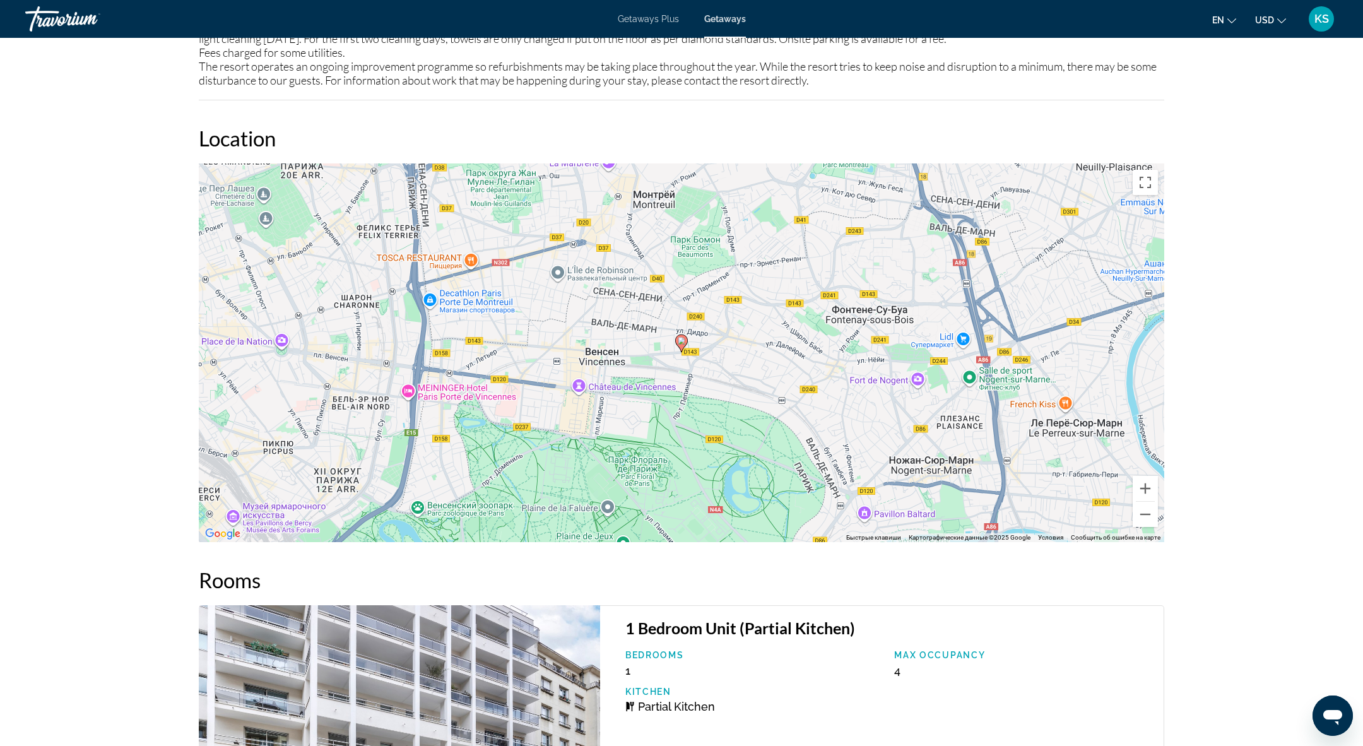
scroll to position [1632, 0]
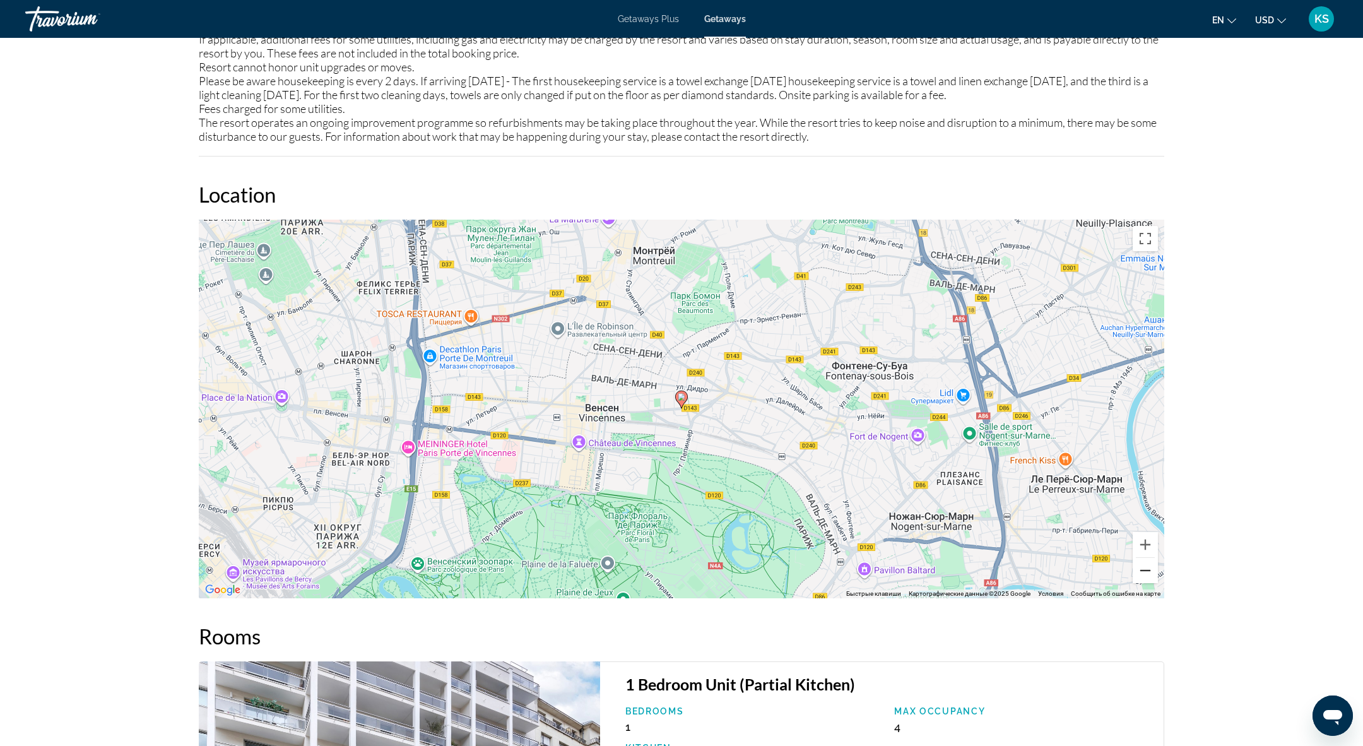
click at [1141, 564] on button "Уменьшить" at bounding box center [1145, 570] width 25 height 25
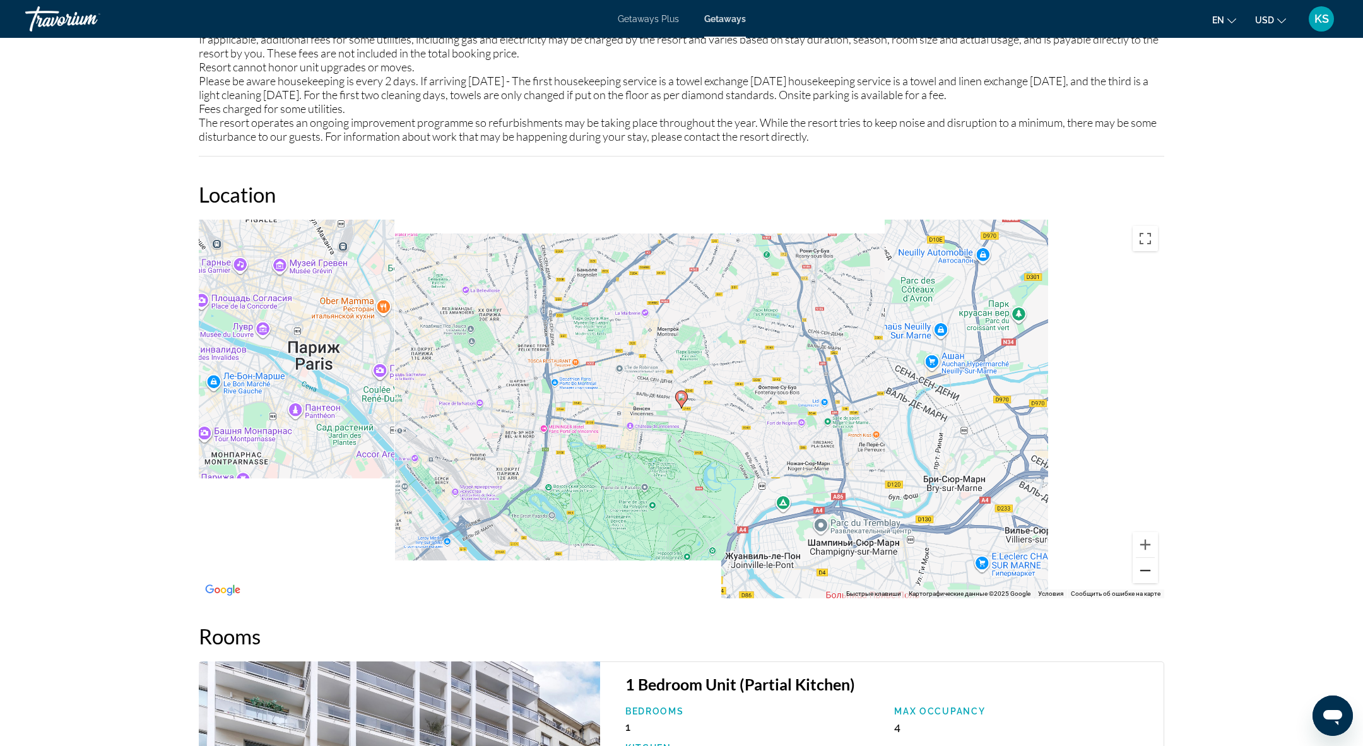
click at [1141, 566] on button "Уменьшить" at bounding box center [1145, 570] width 25 height 25
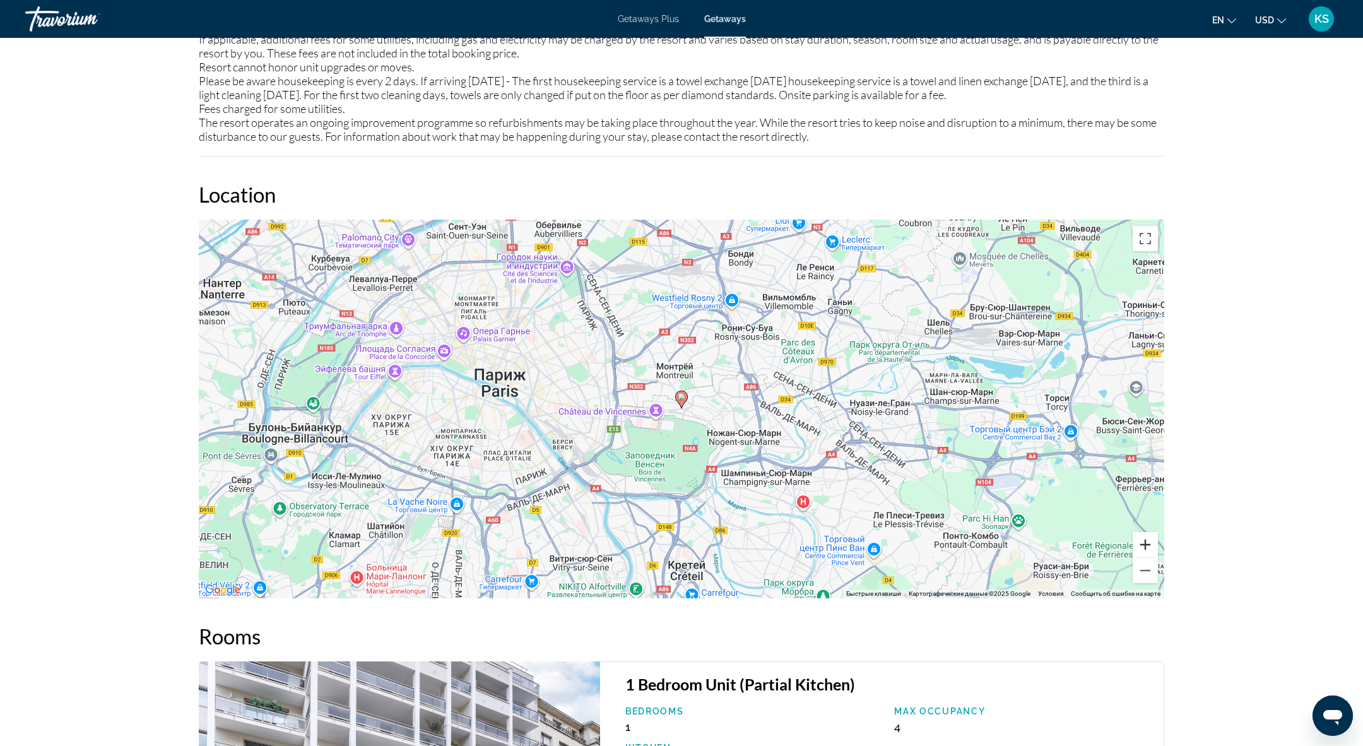
click at [1142, 538] on button "Увеличить" at bounding box center [1145, 544] width 25 height 25
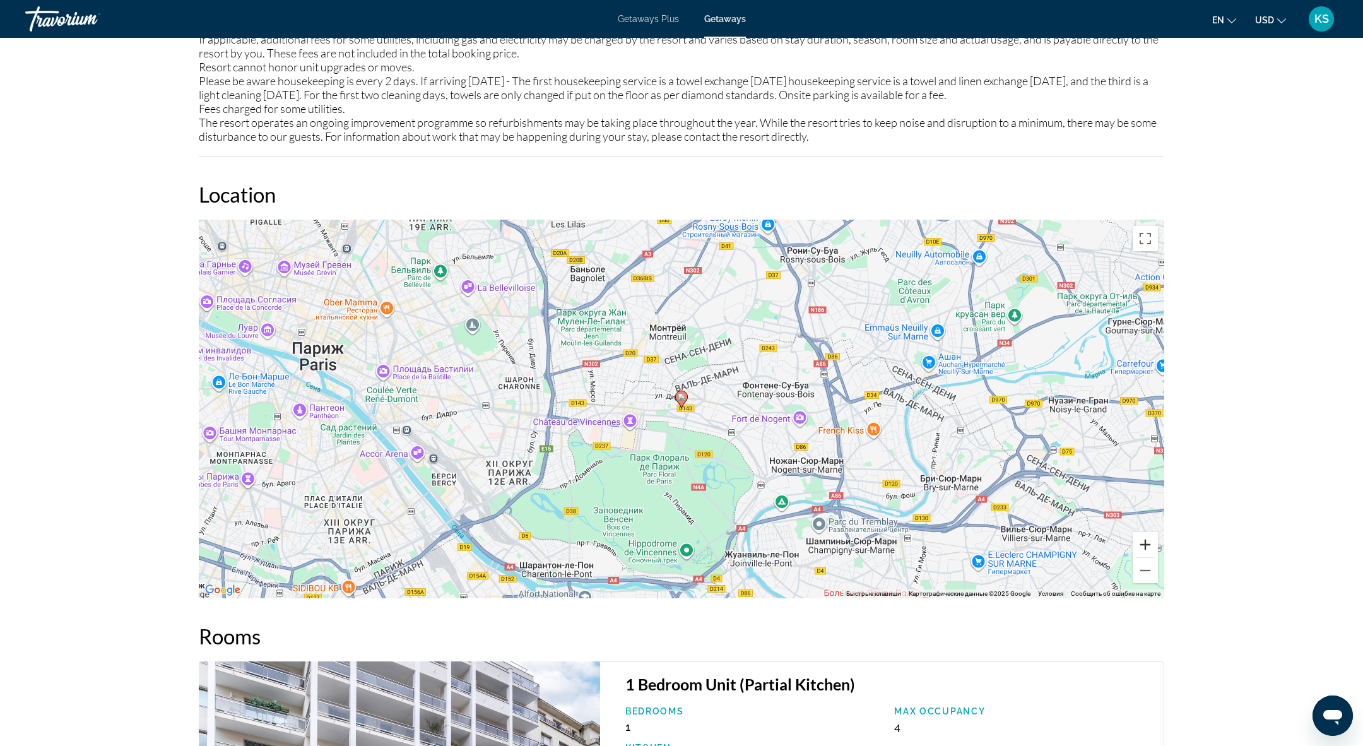
click at [1142, 537] on button "Увеличить" at bounding box center [1145, 544] width 25 height 25
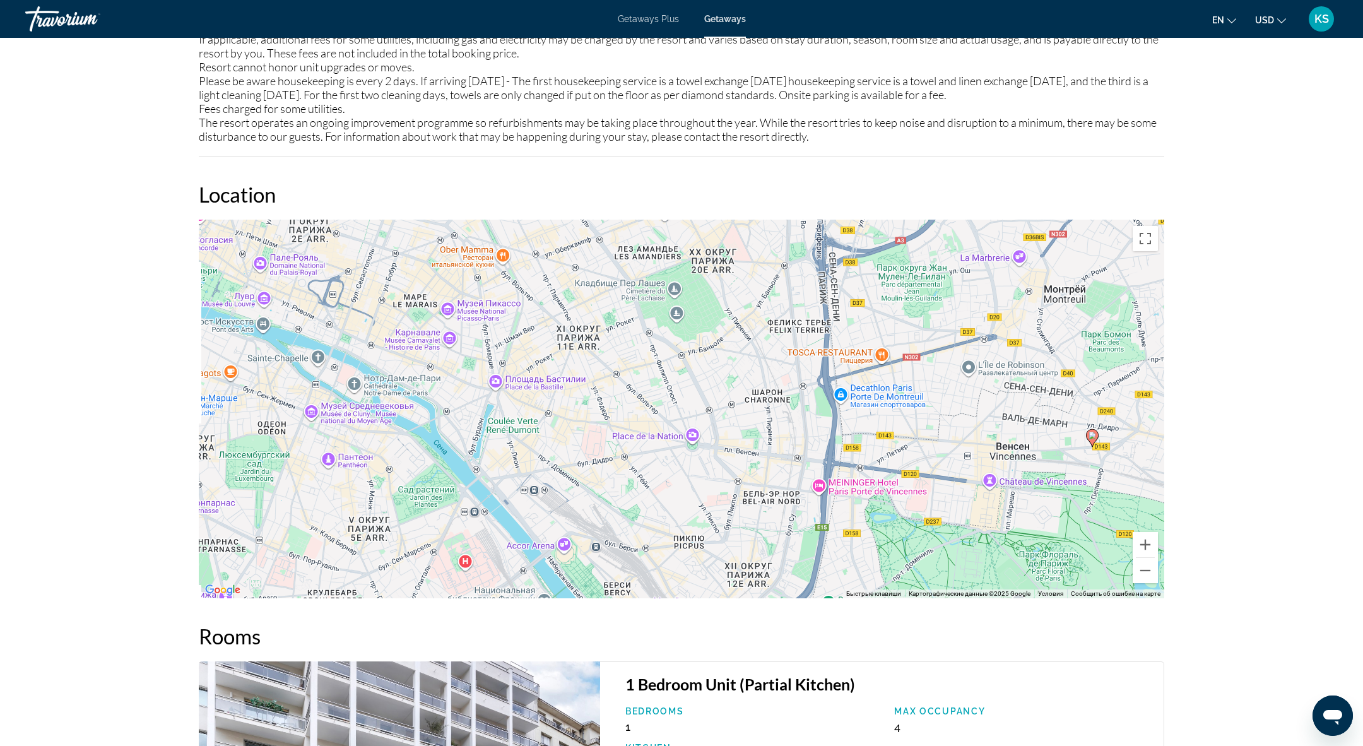
drag, startPoint x: 522, startPoint y: 446, endPoint x: 936, endPoint y: 484, distance: 415.9
click at [936, 484] on div "Чтобы активировать перетаскивание с помощью клавиатуры, нажмите Alt + Ввод. Пос…" at bounding box center [682, 409] width 966 height 379
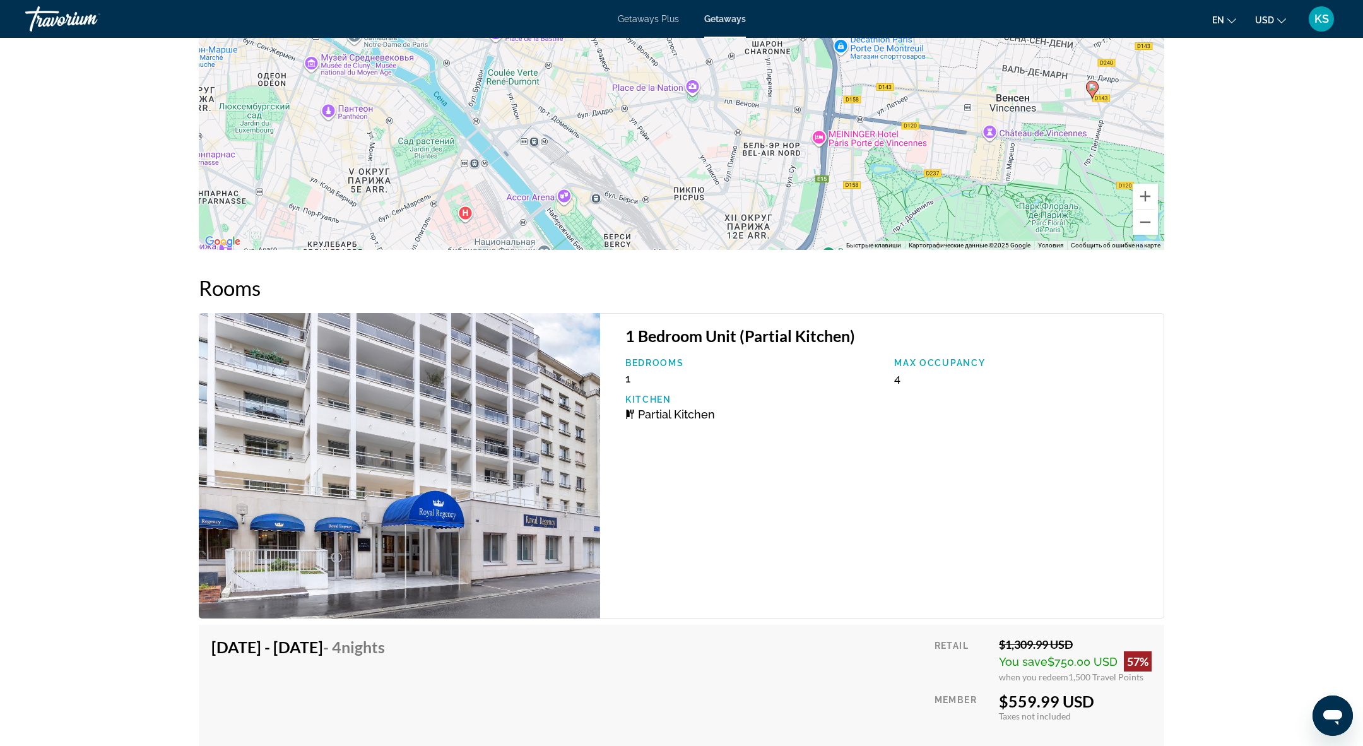
scroll to position [2058, 0]
